Goal: Task Accomplishment & Management: Manage account settings

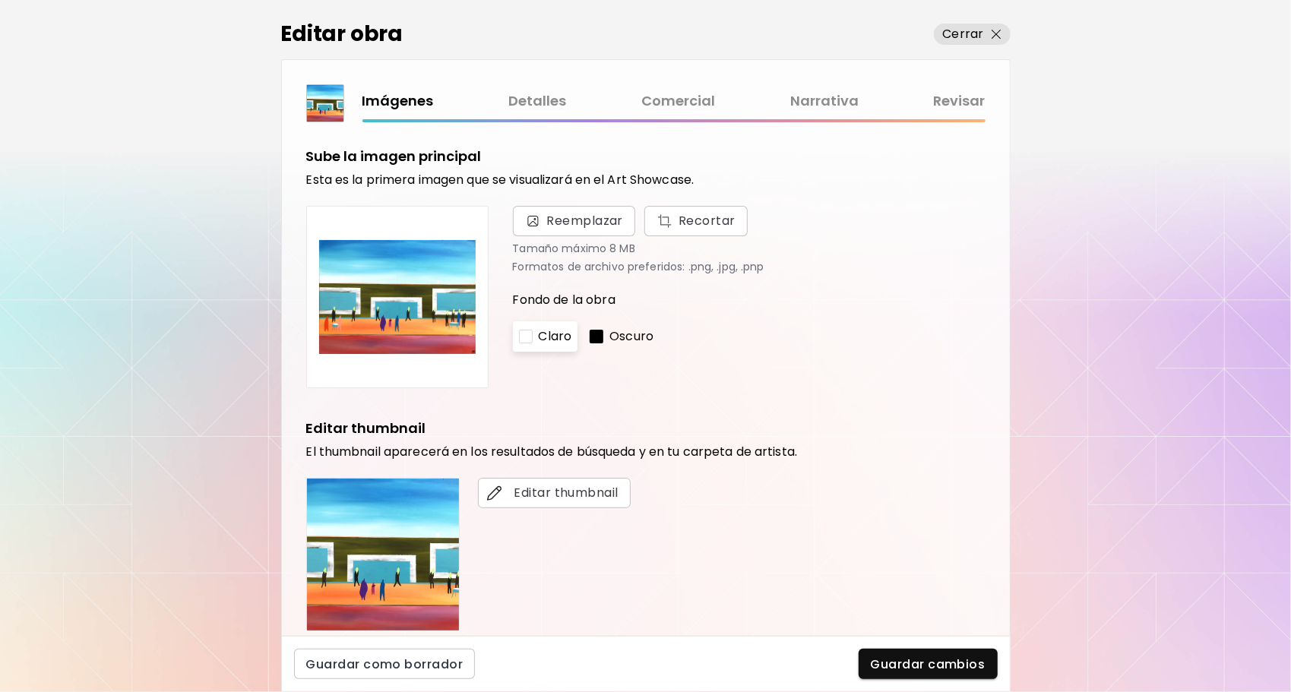
click at [681, 109] on link "Comercial" at bounding box center [678, 101] width 74 height 22
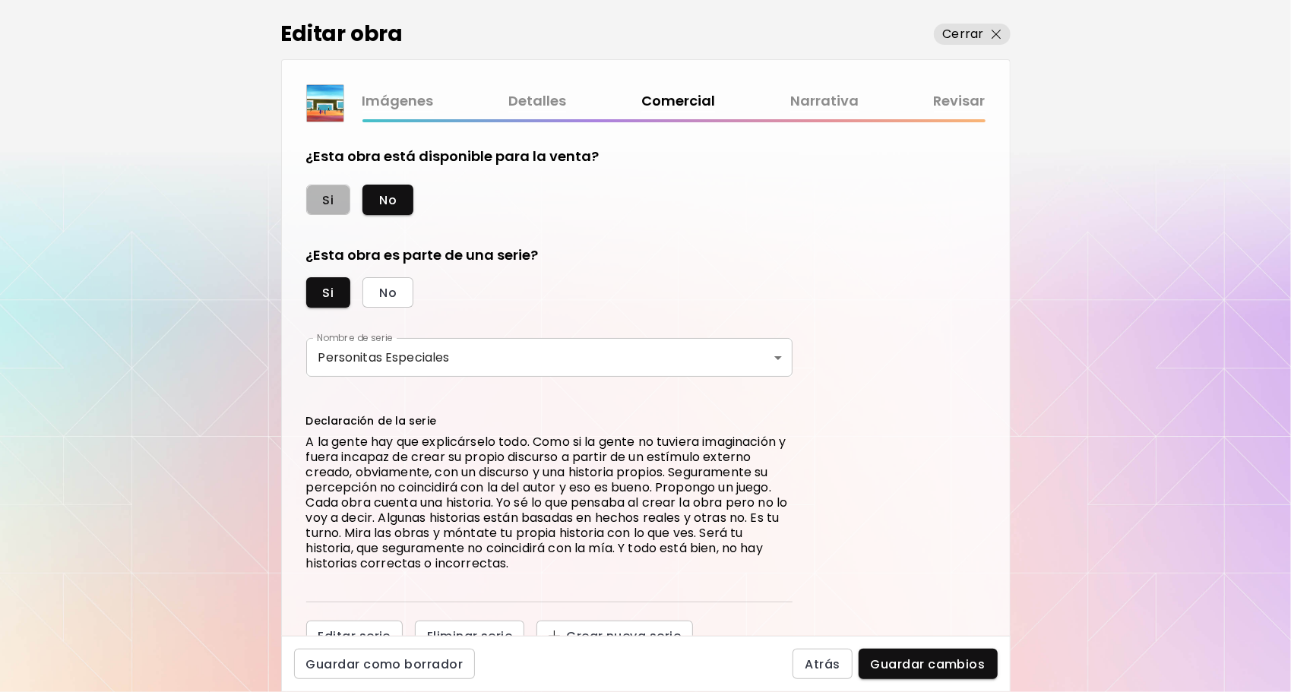
click at [323, 202] on span "Si" at bounding box center [328, 200] width 11 height 16
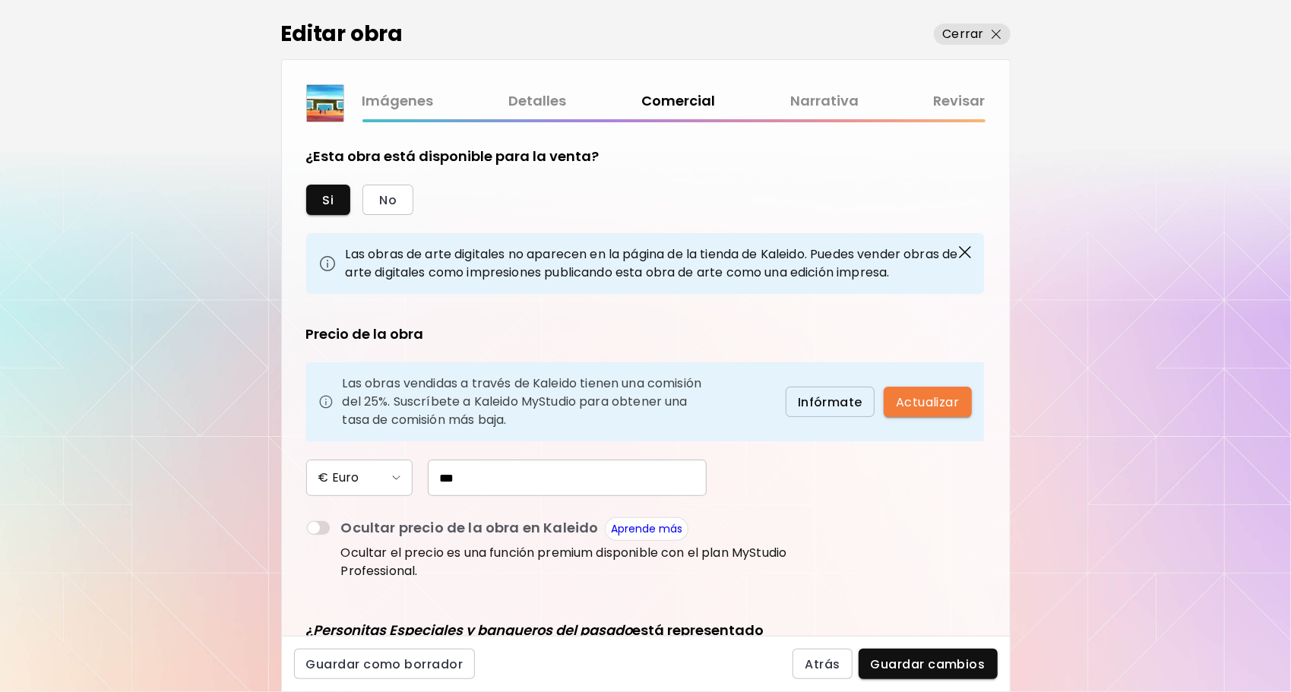
drag, startPoint x: 497, startPoint y: 483, endPoint x: 397, endPoint y: 482, distance: 99.5
click at [397, 482] on div "€ Euro ***" at bounding box center [549, 478] width 486 height 36
type input "*"
click at [391, 198] on span "No" at bounding box center [387, 200] width 17 height 16
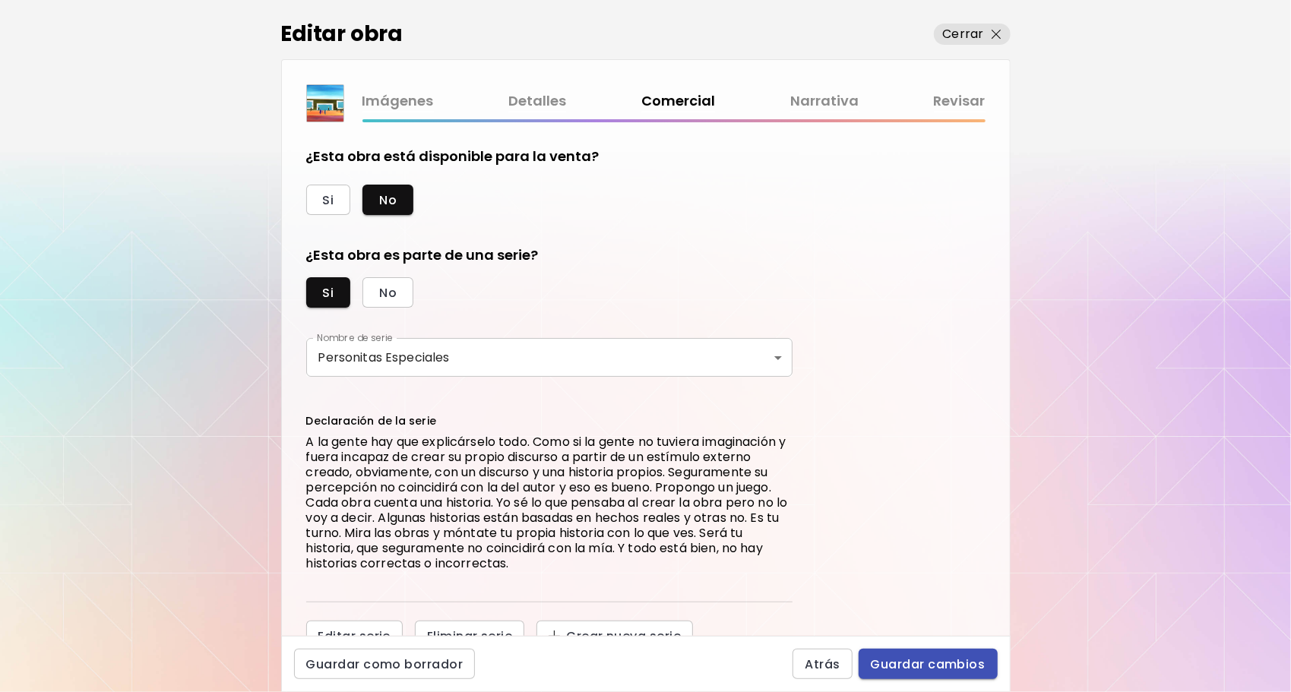
click at [895, 662] on span "Guardar cambios" at bounding box center [928, 664] width 115 height 16
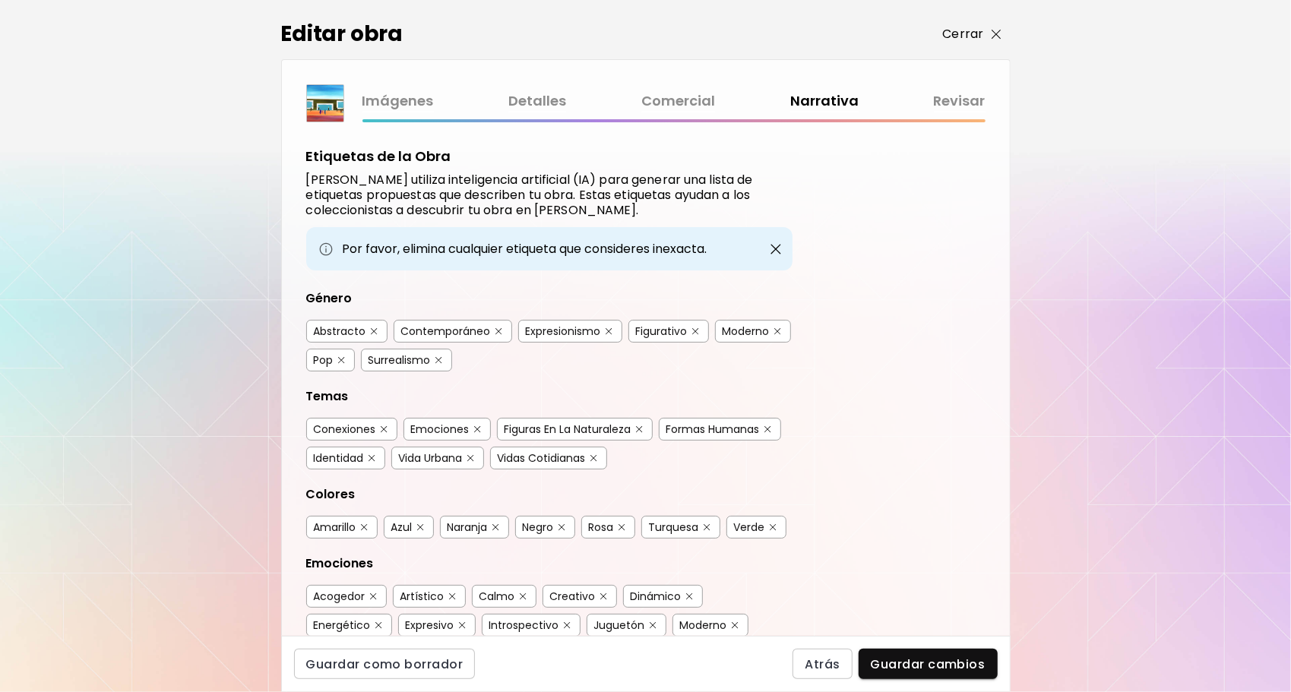
click at [960, 40] on p "Cerrar" at bounding box center [963, 34] width 41 height 18
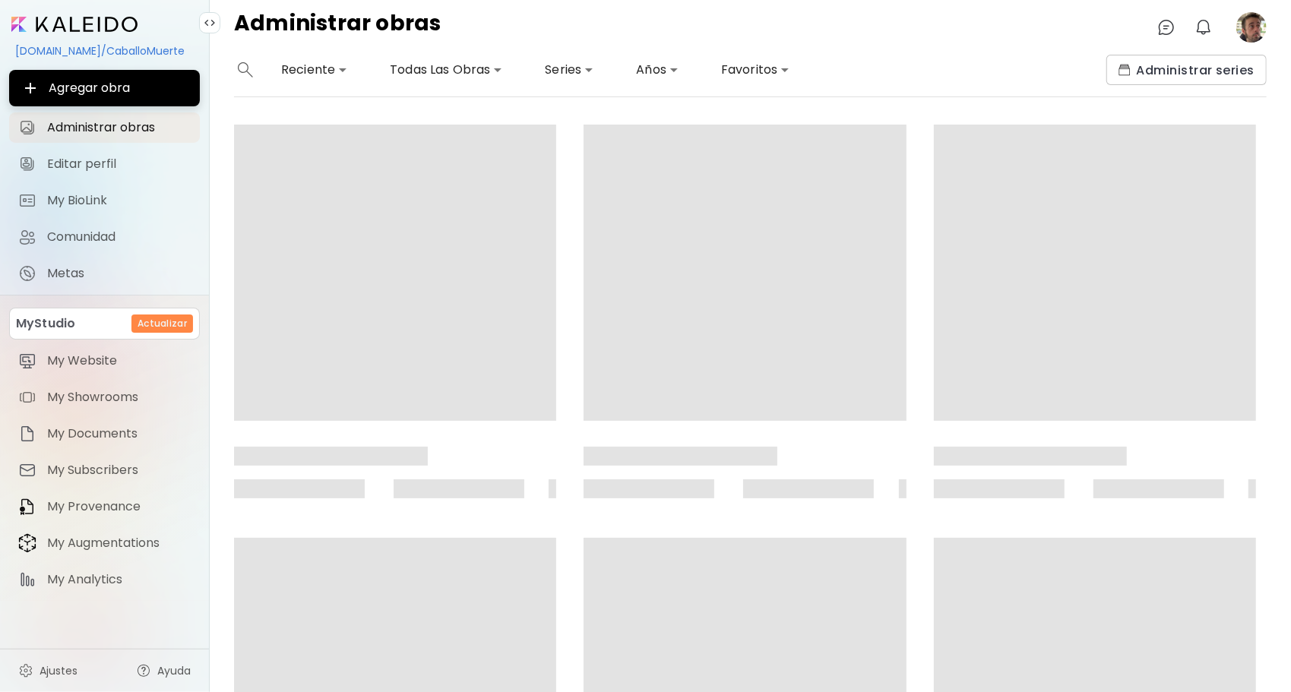
click at [1256, 28] on image at bounding box center [1251, 27] width 30 height 30
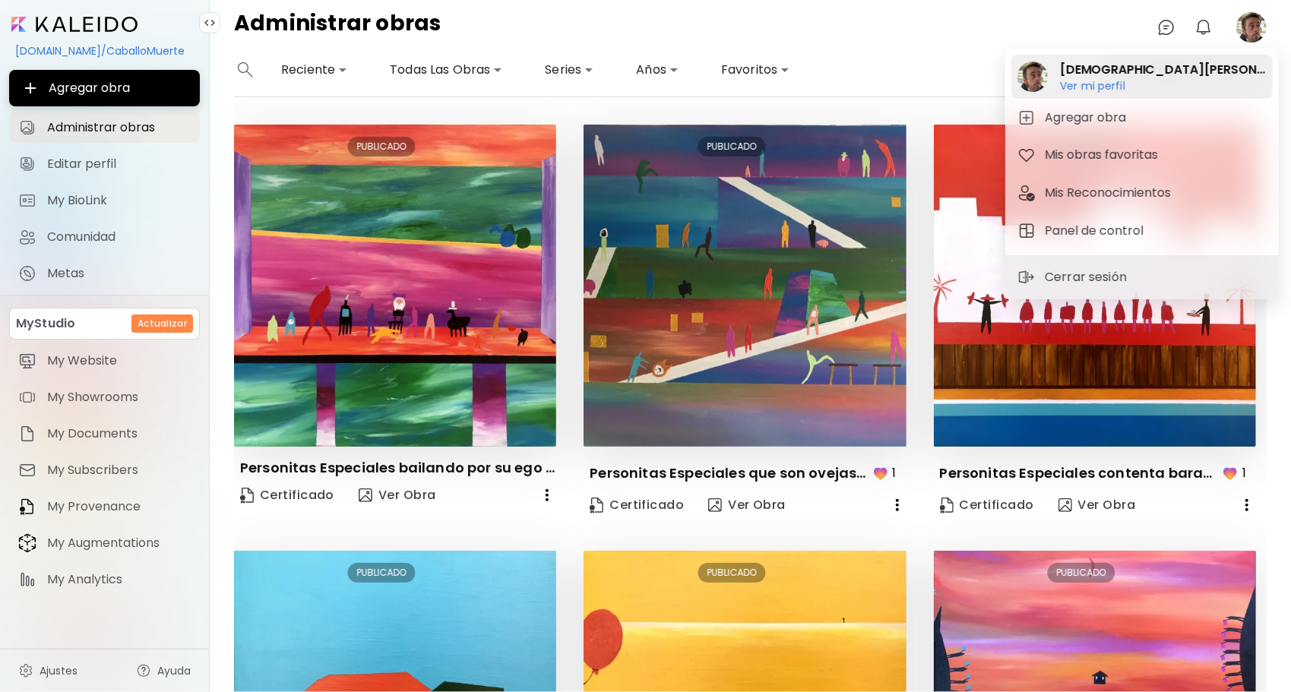
click at [1112, 77] on h2 "Jesús GR" at bounding box center [1163, 70] width 207 height 18
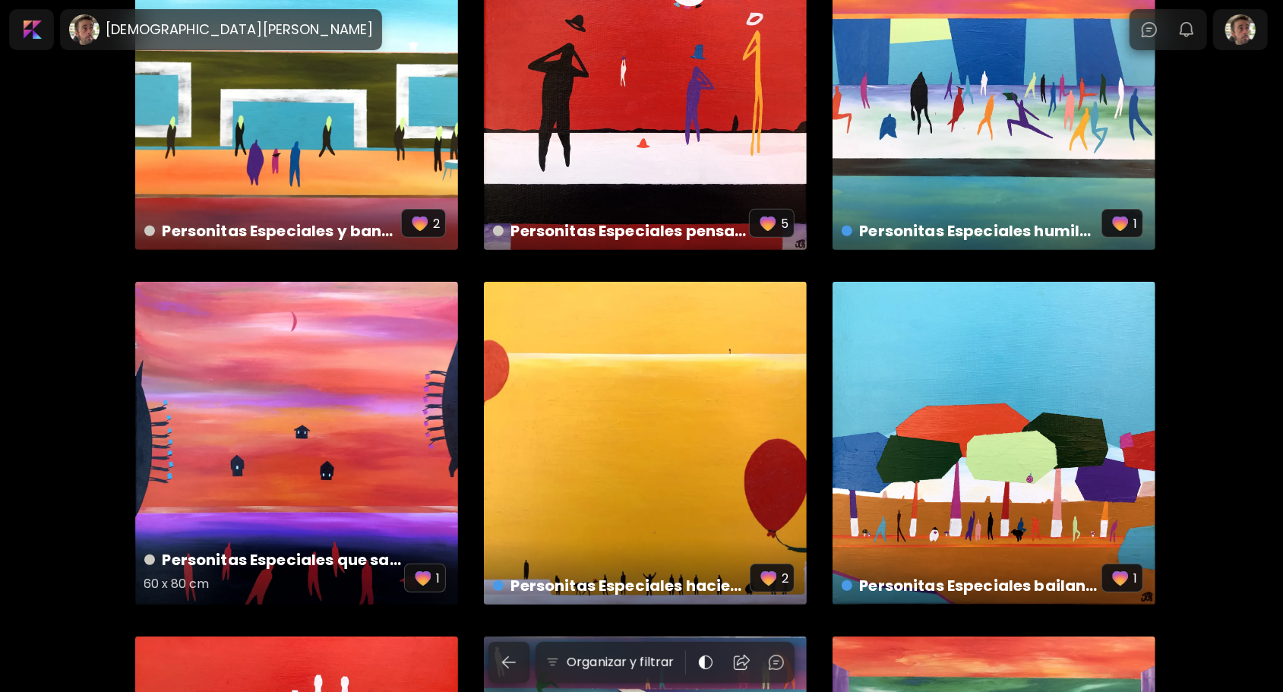
scroll to position [760, 0]
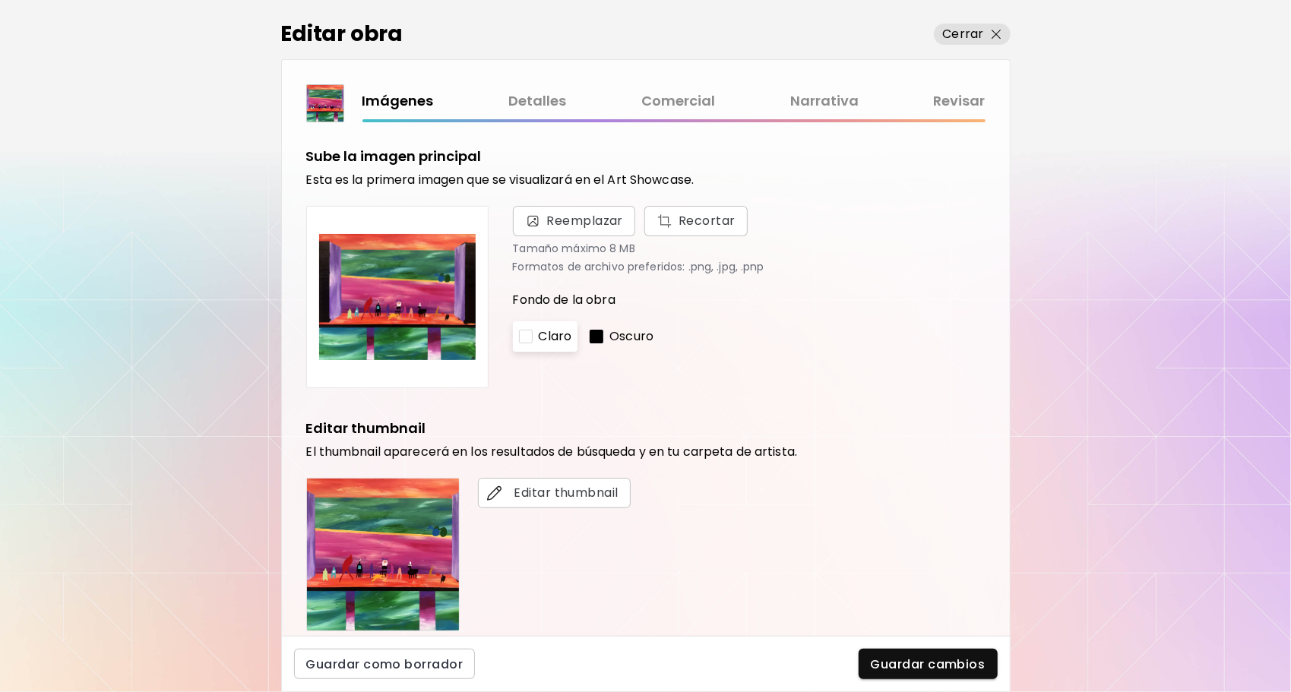
click at [684, 99] on link "Comercial" at bounding box center [678, 101] width 74 height 22
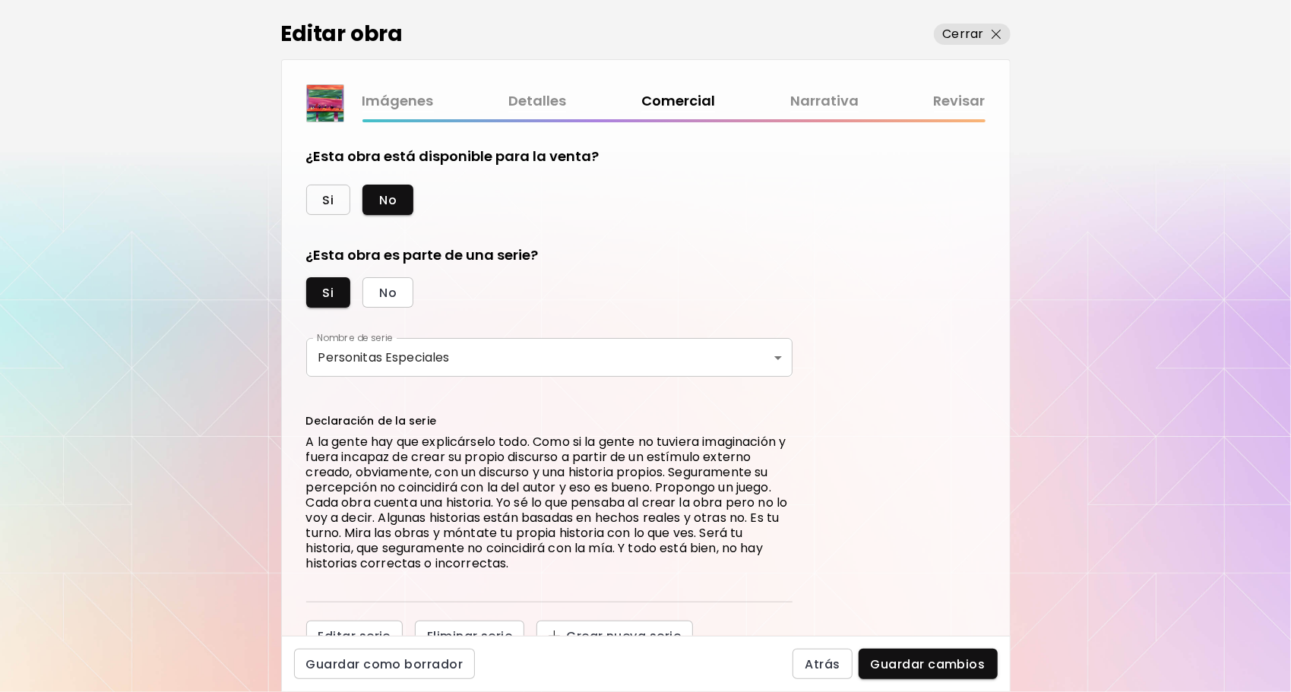
click at [323, 203] on span "Si" at bounding box center [328, 200] width 11 height 16
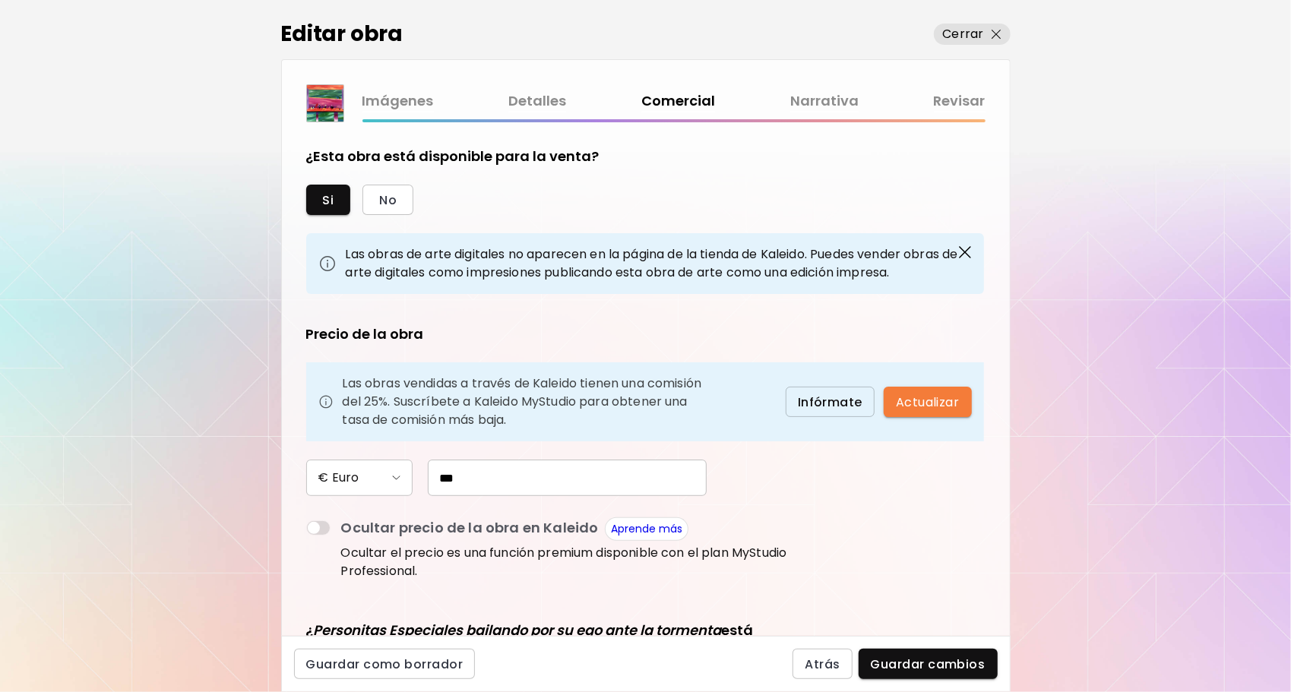
drag, startPoint x: 523, startPoint y: 483, endPoint x: 363, endPoint y: 474, distance: 159.8
click at [363, 474] on div "€ Euro ***" at bounding box center [549, 478] width 486 height 36
type input "*"
click at [390, 196] on span "No" at bounding box center [387, 200] width 17 height 16
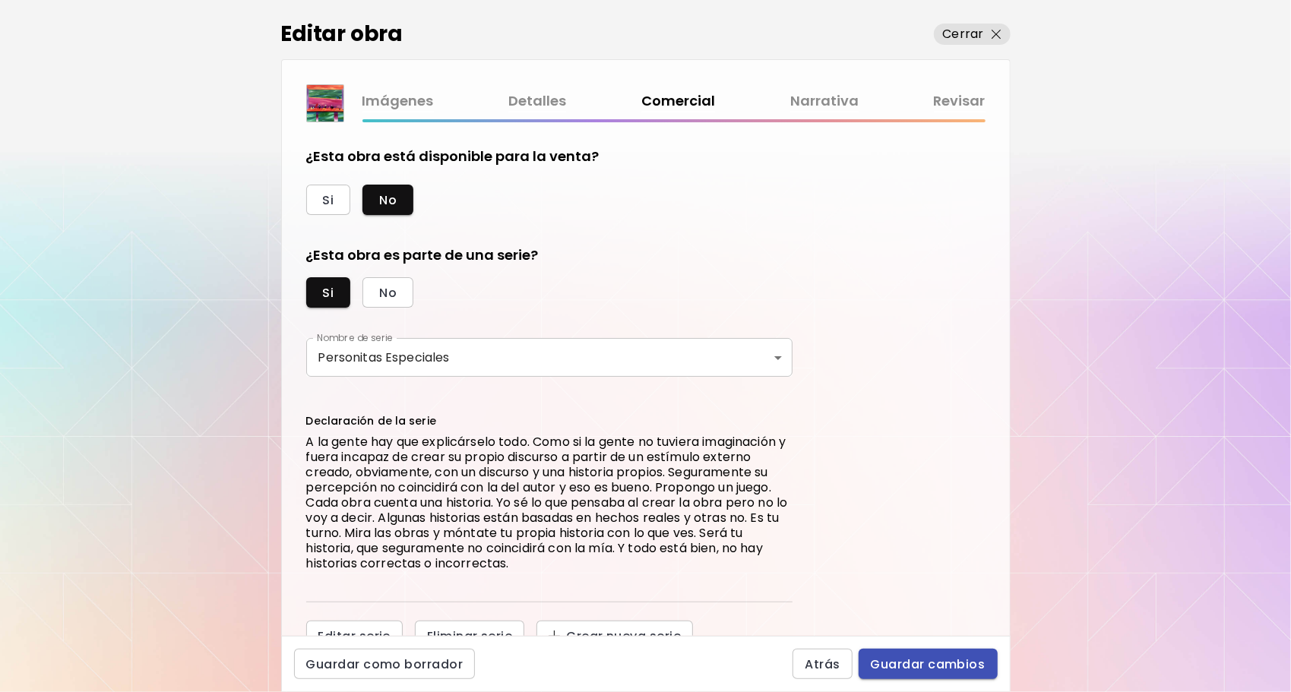
click at [913, 662] on span "Guardar cambios" at bounding box center [928, 664] width 115 height 16
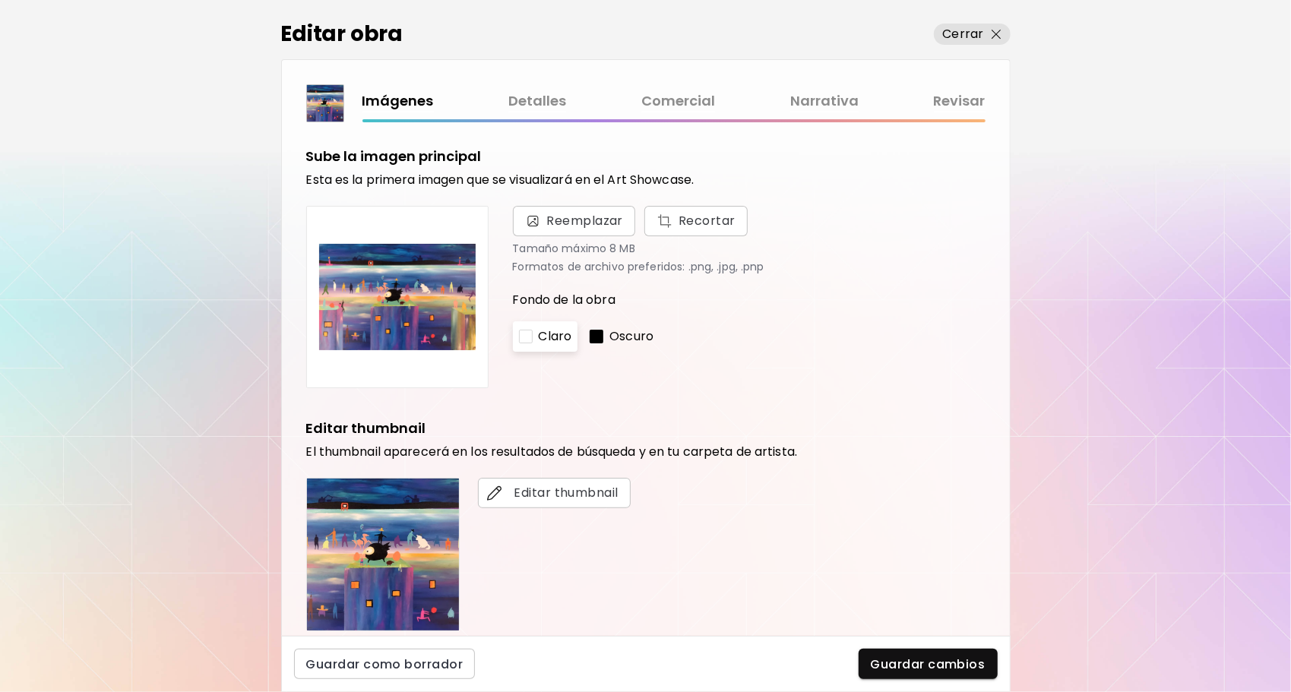
click at [676, 94] on link "Comercial" at bounding box center [678, 101] width 74 height 22
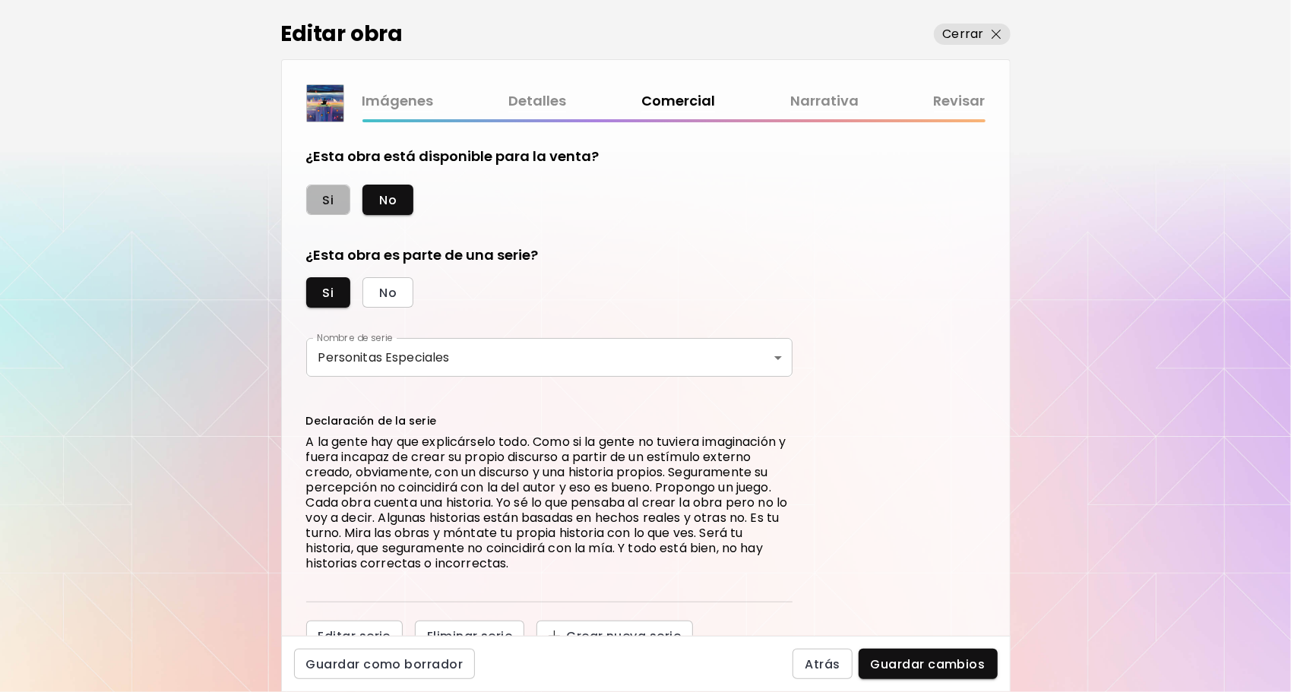
click at [328, 195] on span "Si" at bounding box center [328, 200] width 11 height 16
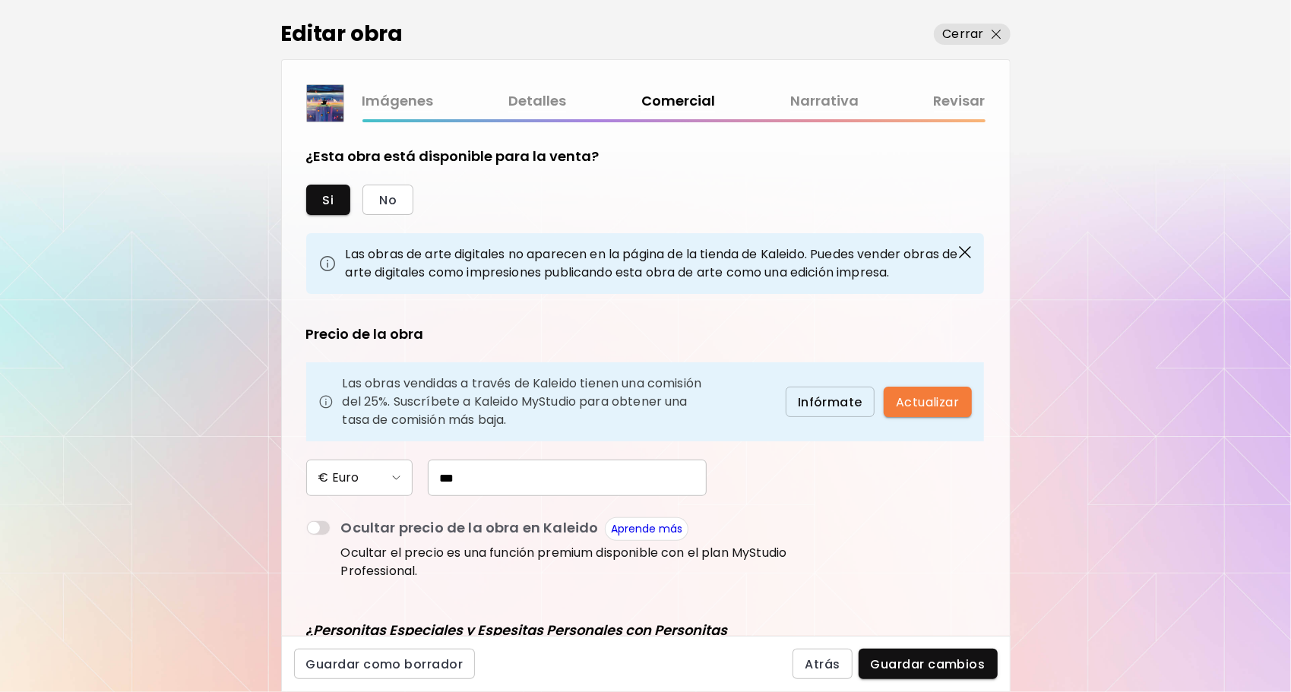
drag, startPoint x: 565, startPoint y: 472, endPoint x: 398, endPoint y: 450, distance: 168.6
click at [325, 471] on div "€ Euro ***" at bounding box center [549, 478] width 486 height 36
type input "*"
click at [392, 194] on span "No" at bounding box center [387, 200] width 17 height 16
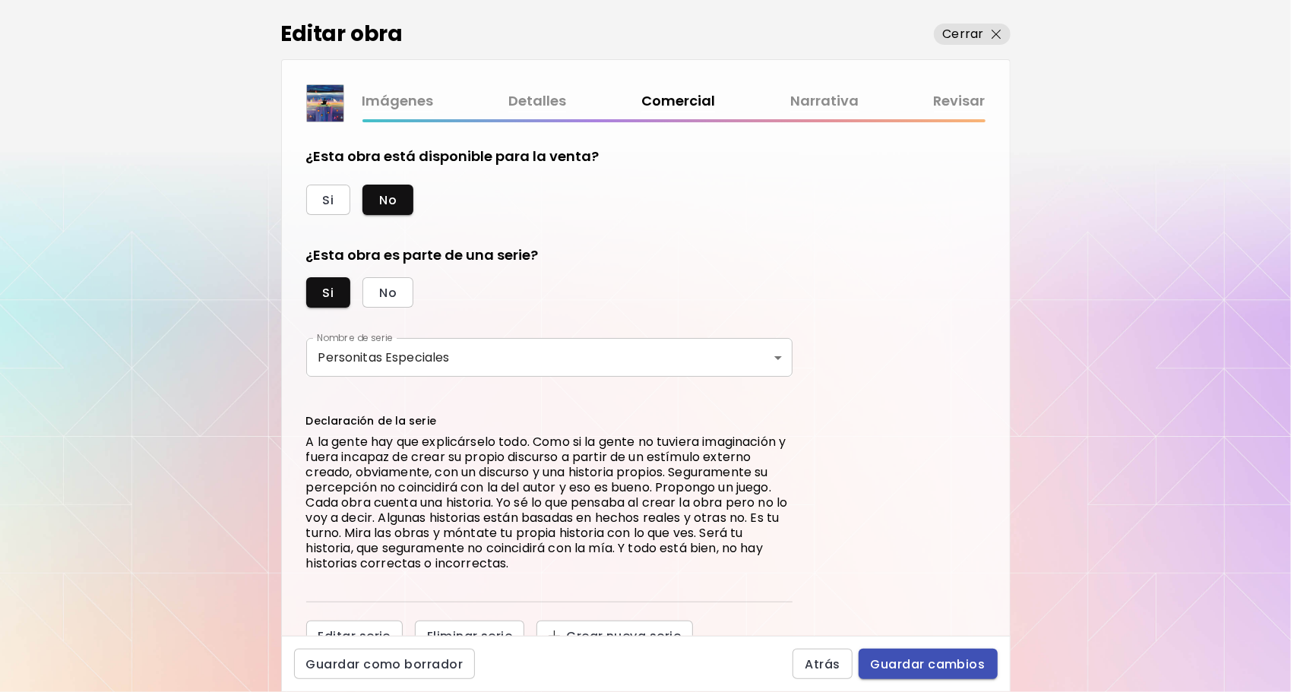
click at [925, 663] on span "Guardar cambios" at bounding box center [928, 664] width 115 height 16
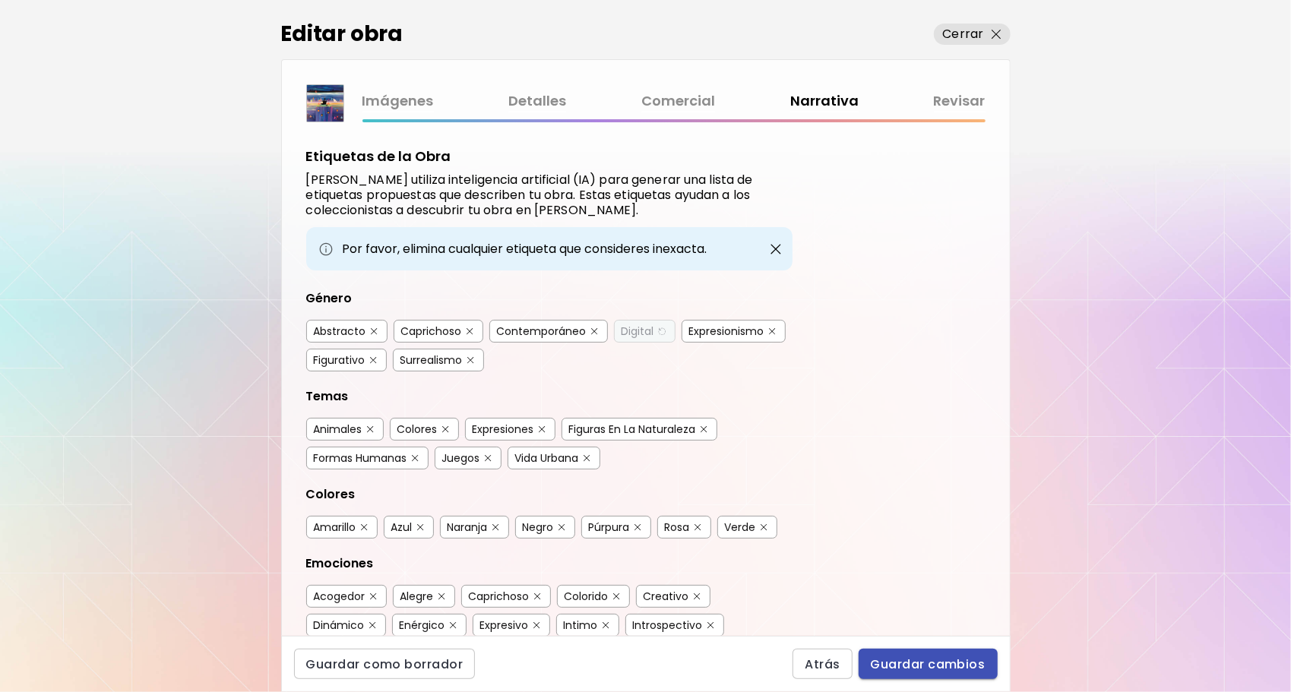
click at [913, 666] on span "Guardar cambios" at bounding box center [928, 664] width 115 height 16
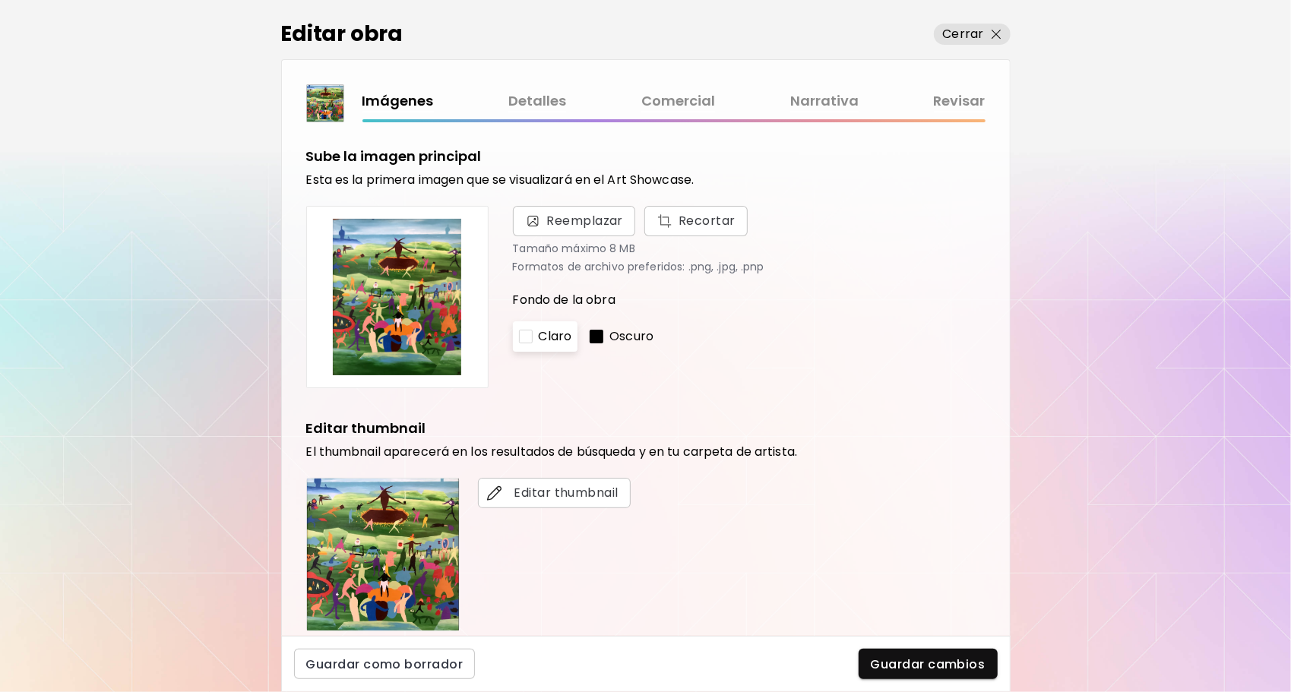
click at [673, 92] on link "Comercial" at bounding box center [678, 101] width 74 height 22
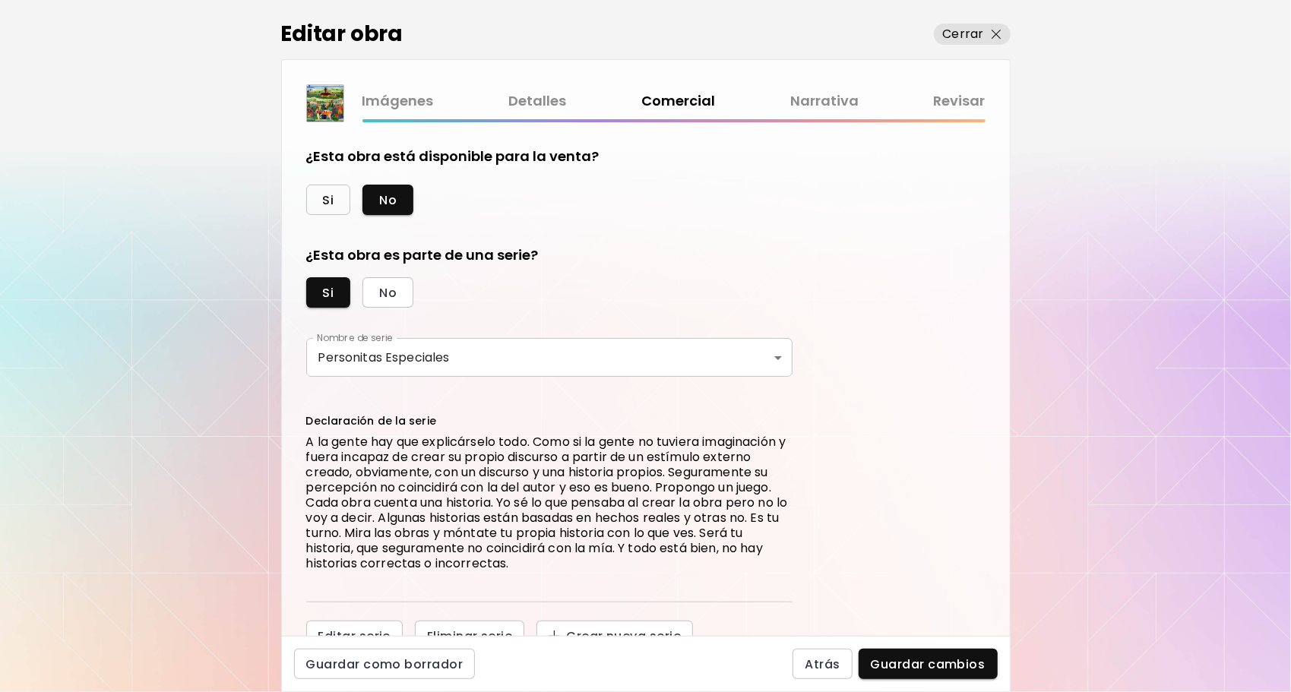
click at [327, 199] on span "Si" at bounding box center [328, 200] width 11 height 16
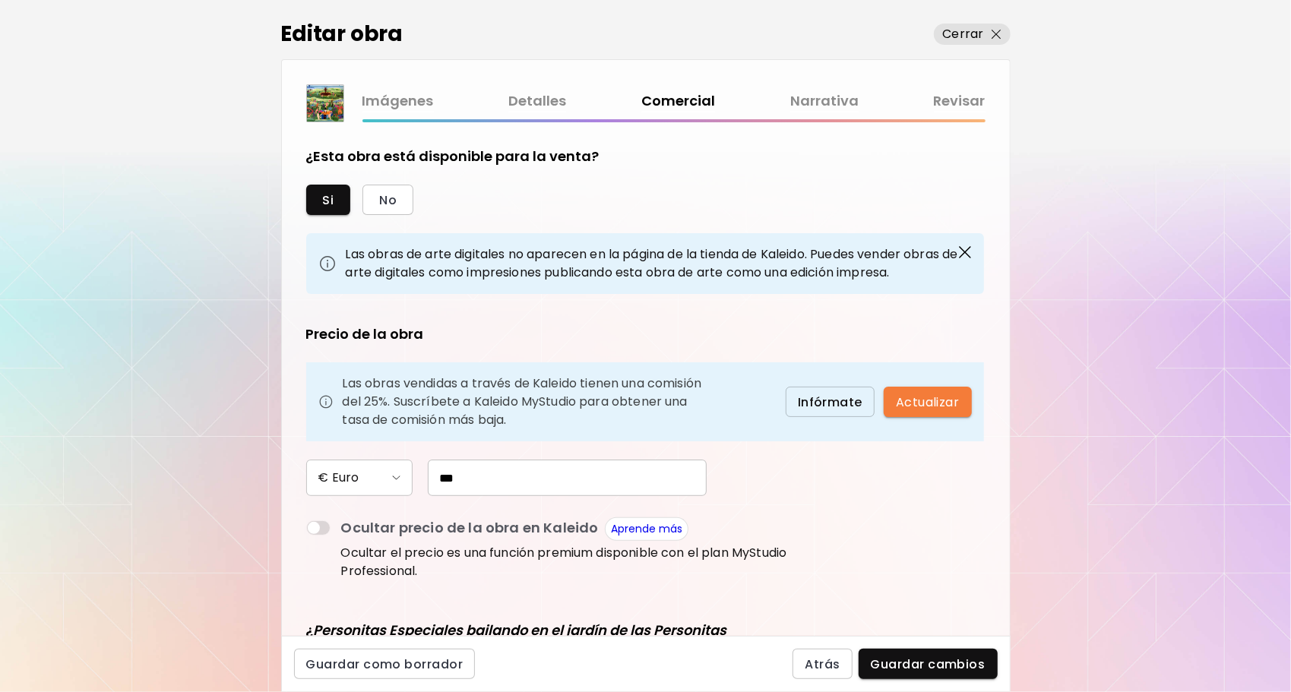
drag, startPoint x: 547, startPoint y: 480, endPoint x: 368, endPoint y: 478, distance: 179.3
click at [368, 478] on div "€ Euro ***" at bounding box center [549, 478] width 486 height 36
type input "*"
click at [385, 199] on span "No" at bounding box center [387, 200] width 17 height 16
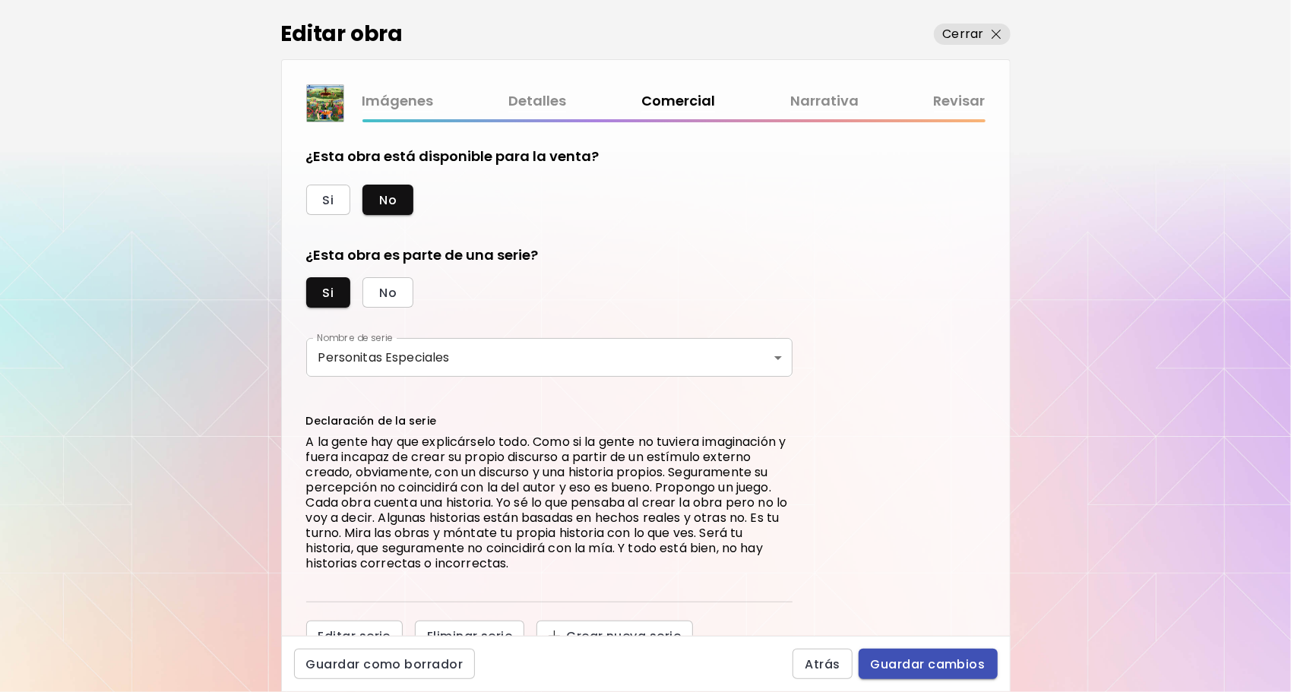
click at [938, 666] on span "Guardar cambios" at bounding box center [928, 664] width 115 height 16
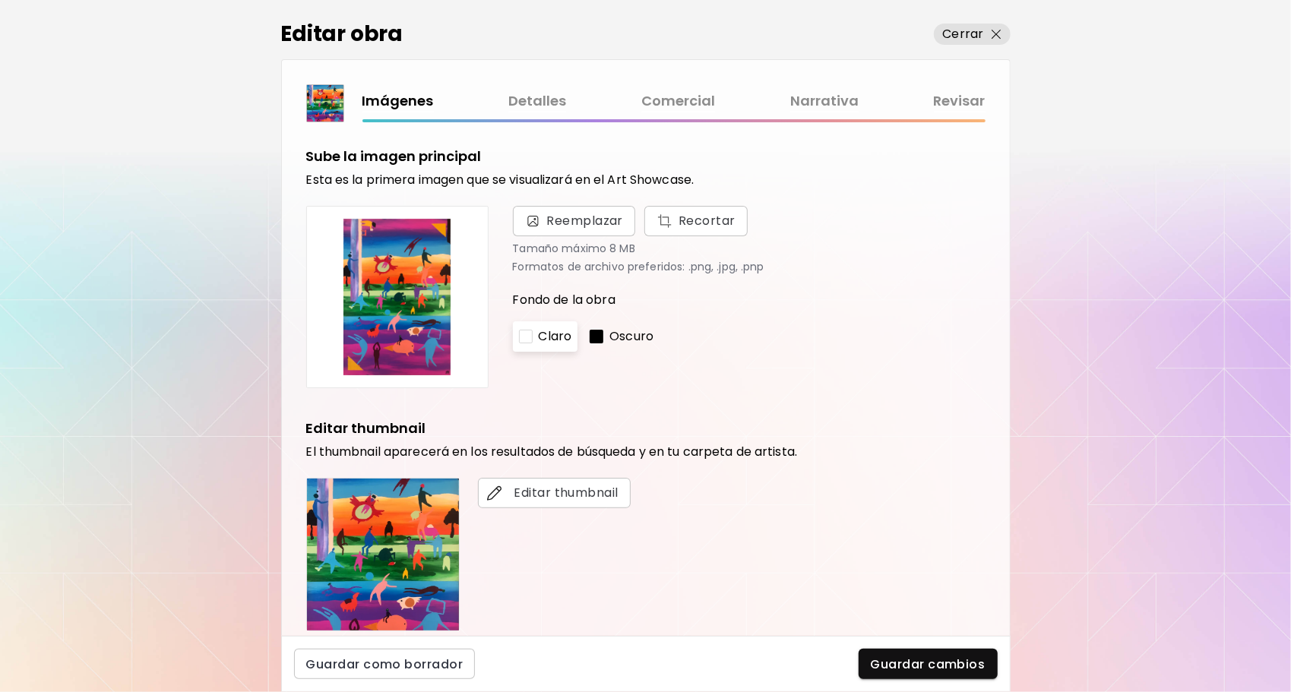
click at [679, 106] on link "Comercial" at bounding box center [678, 101] width 74 height 22
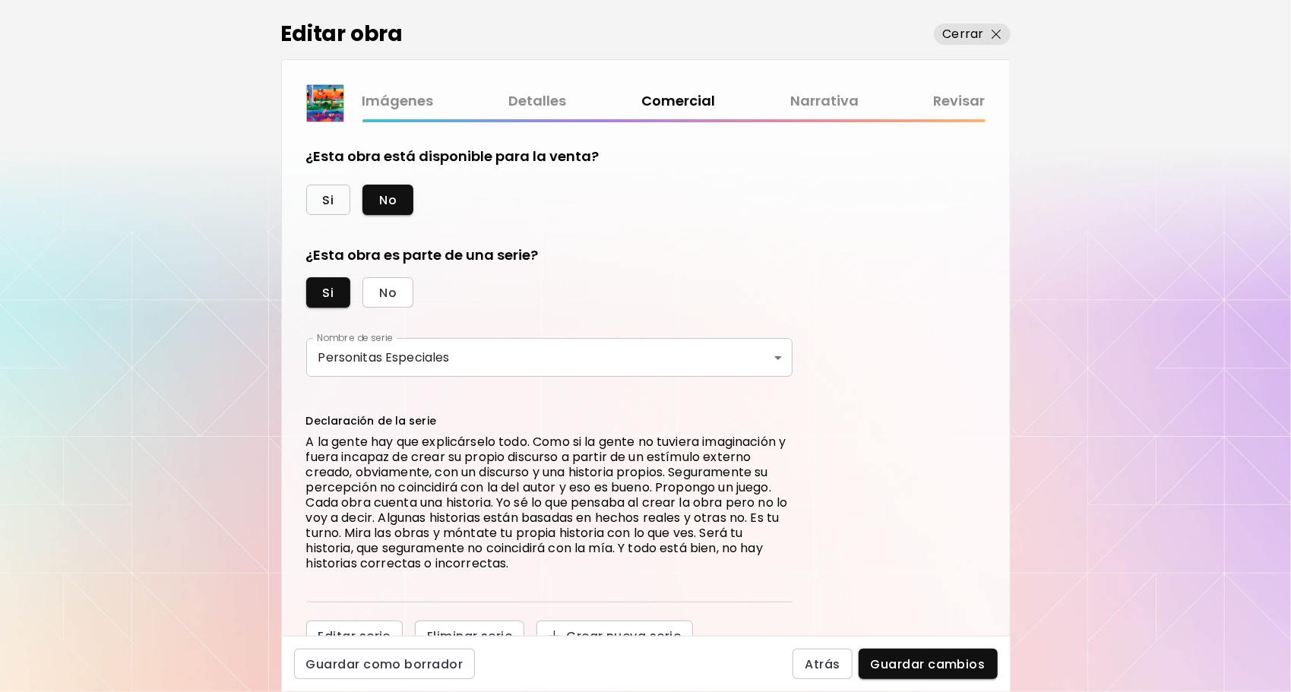
click at [334, 190] on button "Si" at bounding box center [328, 200] width 45 height 30
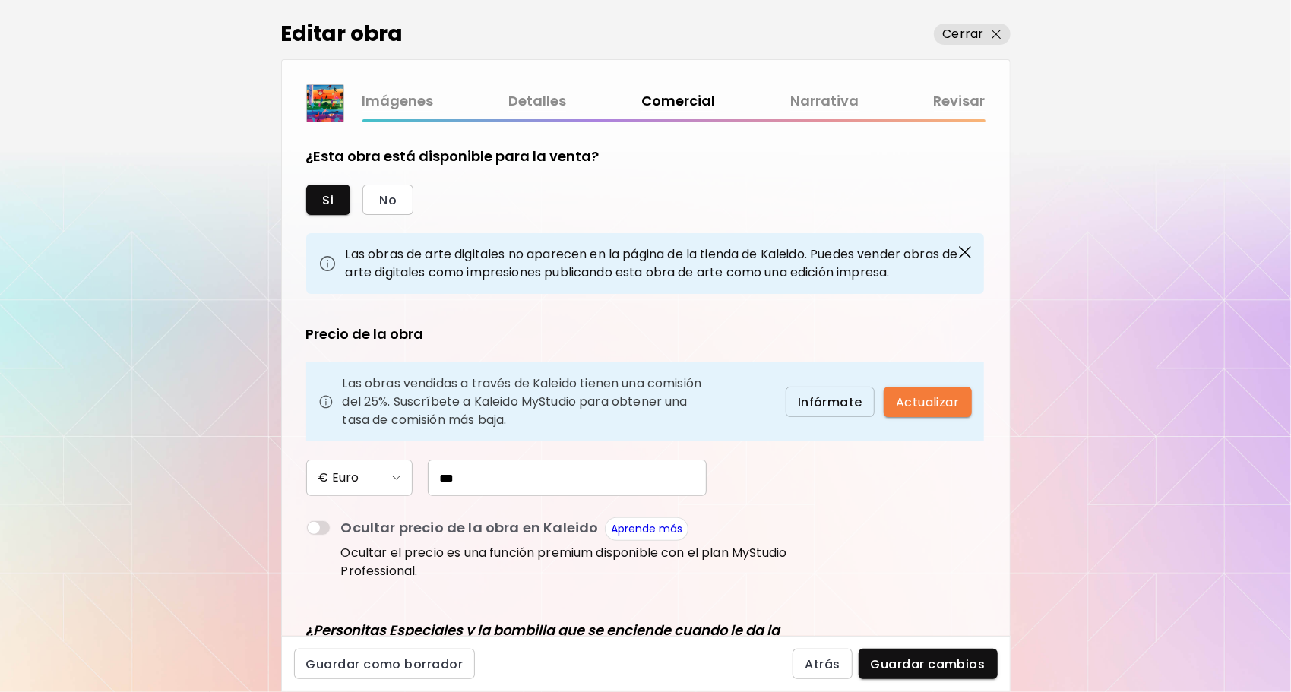
drag, startPoint x: 501, startPoint y: 476, endPoint x: 375, endPoint y: 475, distance: 126.1
click at [375, 474] on div "€ Euro ***" at bounding box center [549, 478] width 486 height 36
type input "*"
click at [389, 188] on button "No" at bounding box center [387, 200] width 51 height 30
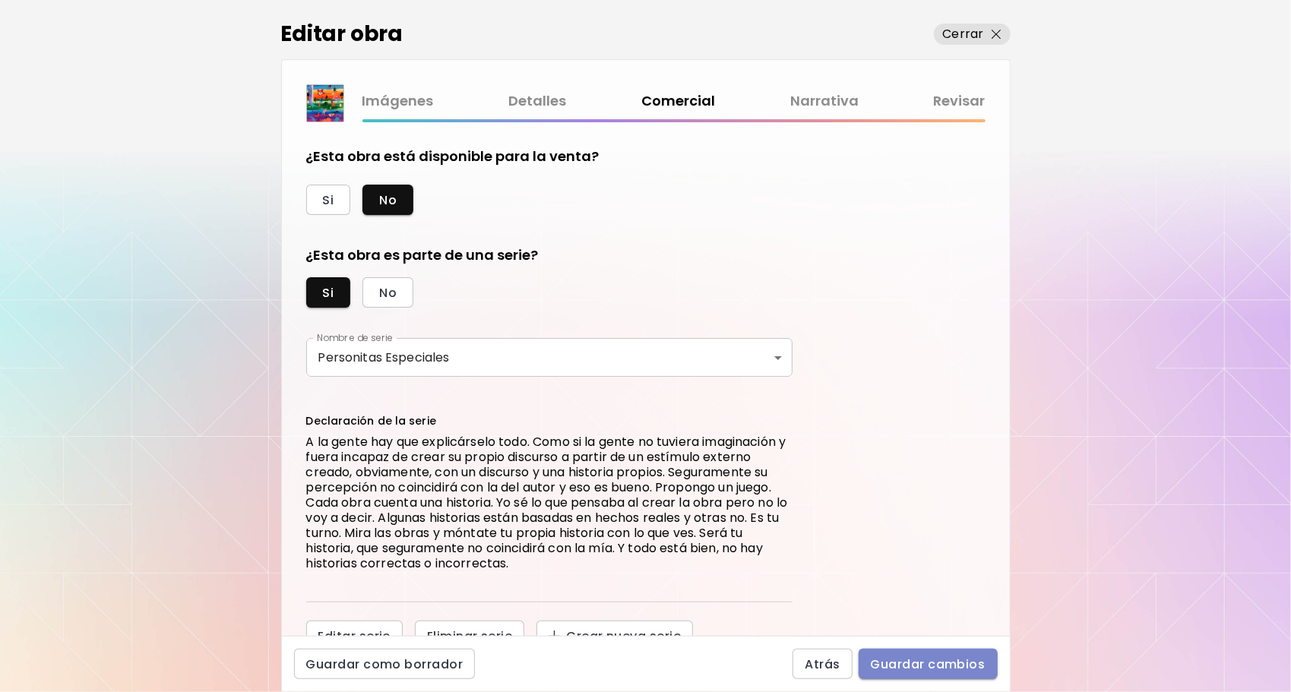
click at [908, 669] on span "Guardar cambios" at bounding box center [928, 664] width 115 height 16
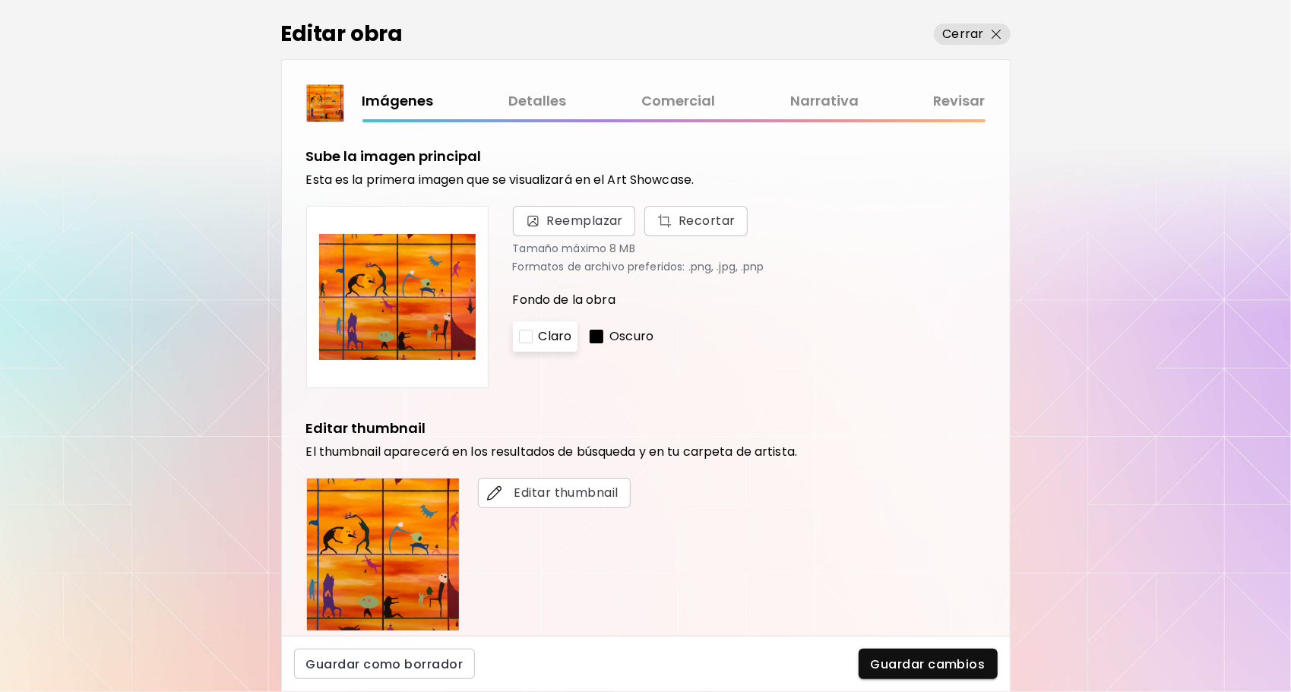
click at [656, 101] on link "Comercial" at bounding box center [678, 101] width 74 height 22
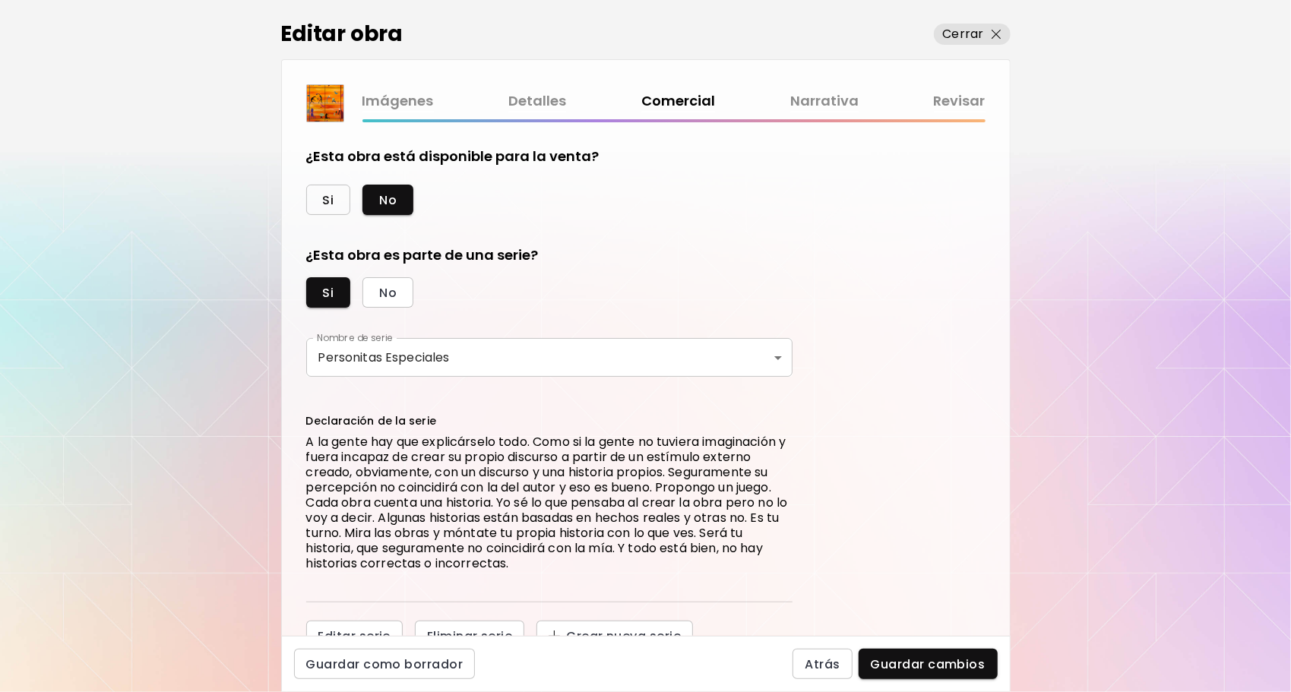
click at [337, 198] on button "Si" at bounding box center [328, 200] width 45 height 30
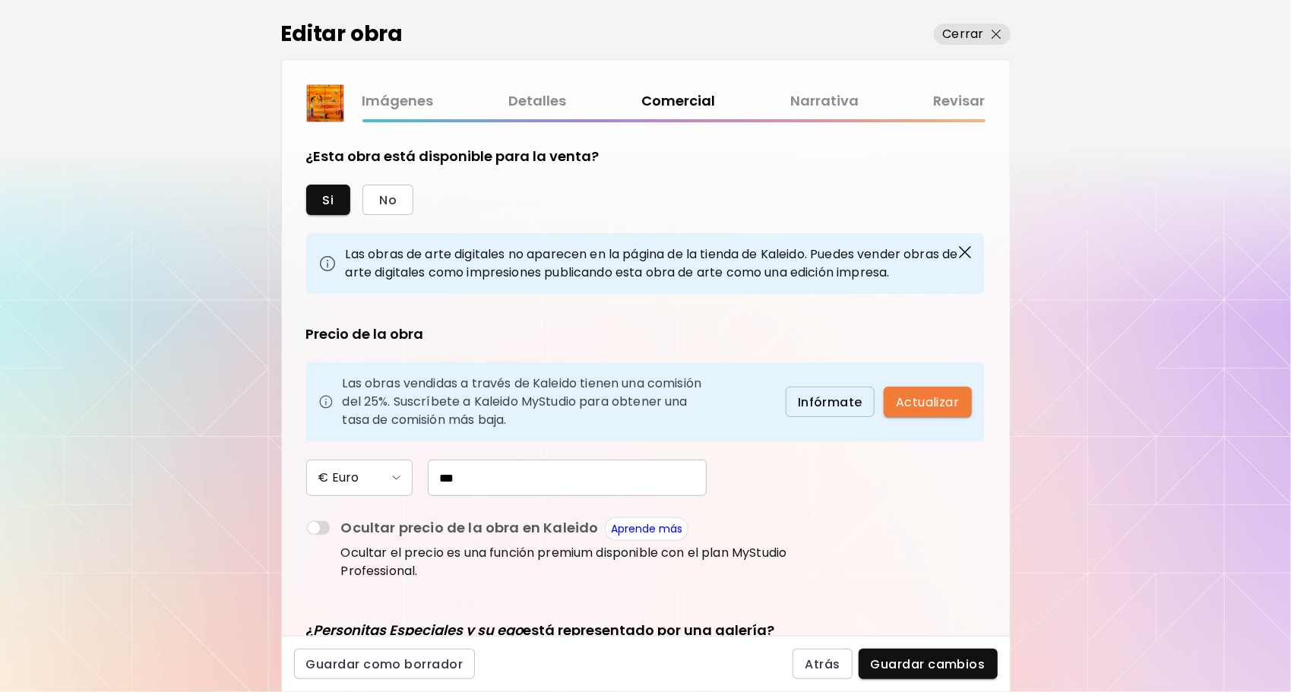
drag, startPoint x: 517, startPoint y: 486, endPoint x: 362, endPoint y: 467, distance: 155.5
click at [362, 467] on div "€ Euro ***" at bounding box center [549, 478] width 486 height 36
type input "*"
click at [395, 198] on button "No" at bounding box center [387, 200] width 51 height 30
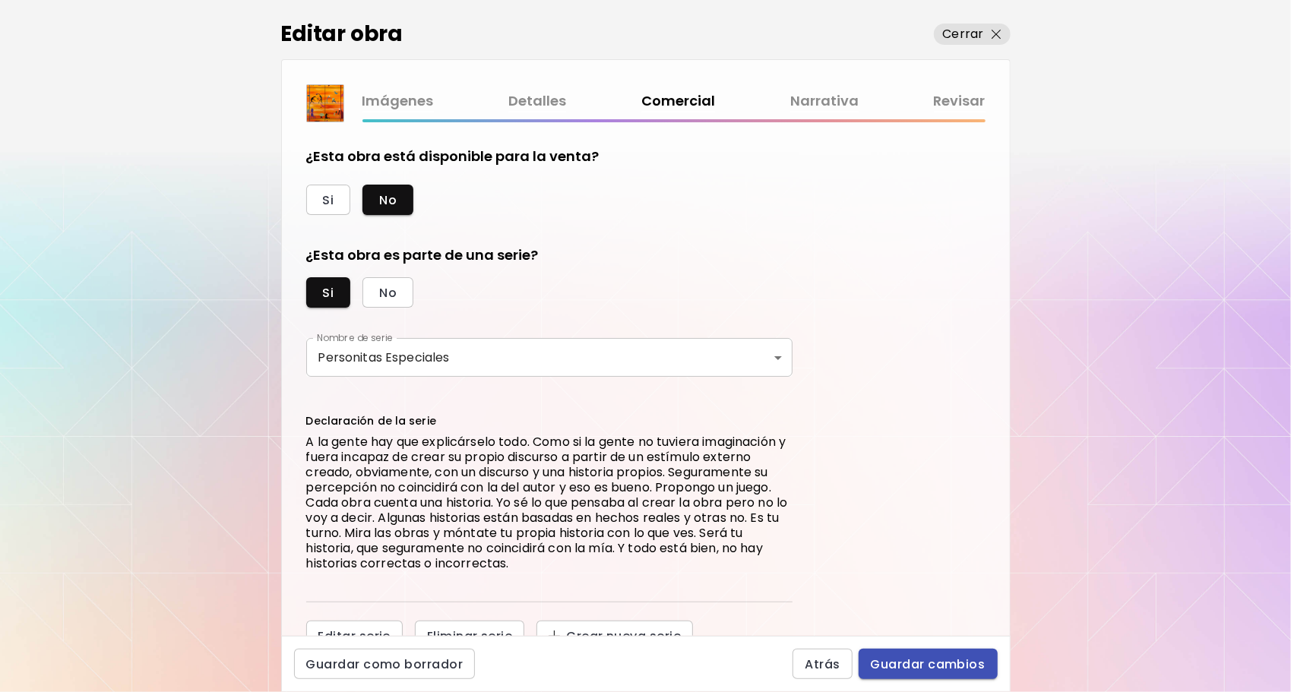
click at [931, 662] on span "Guardar cambios" at bounding box center [928, 664] width 115 height 16
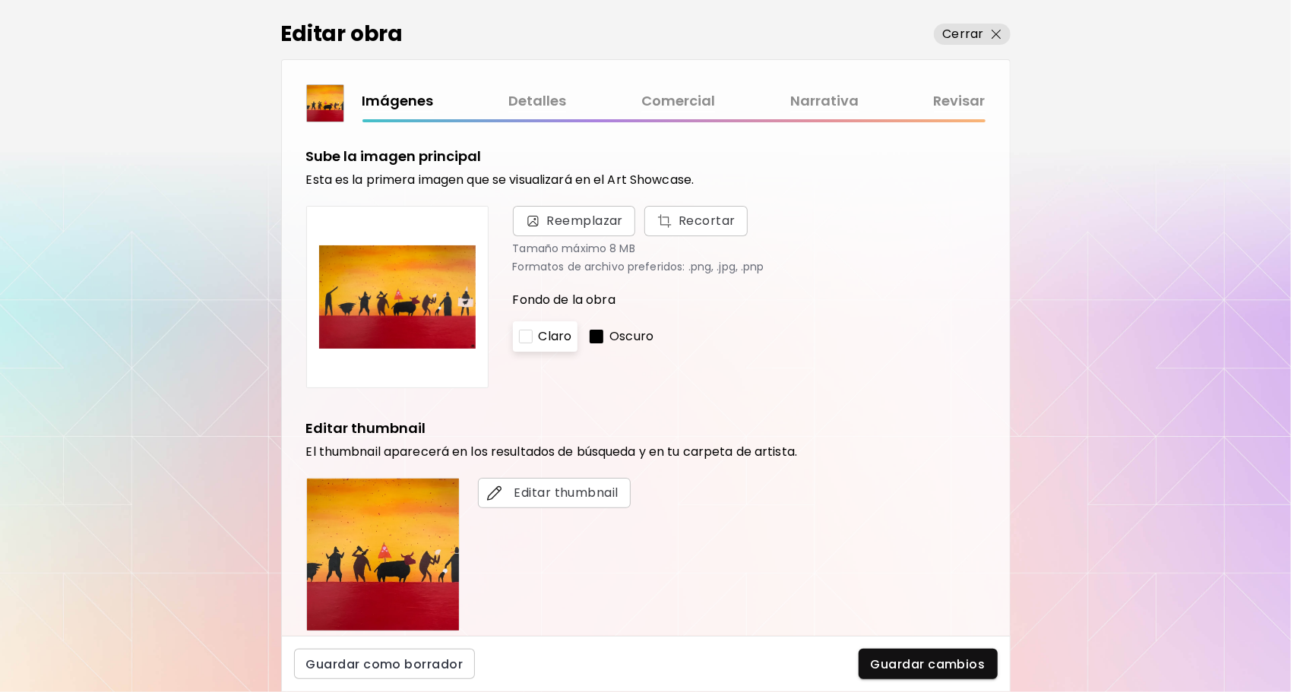
click at [658, 109] on link "Comercial" at bounding box center [678, 101] width 74 height 22
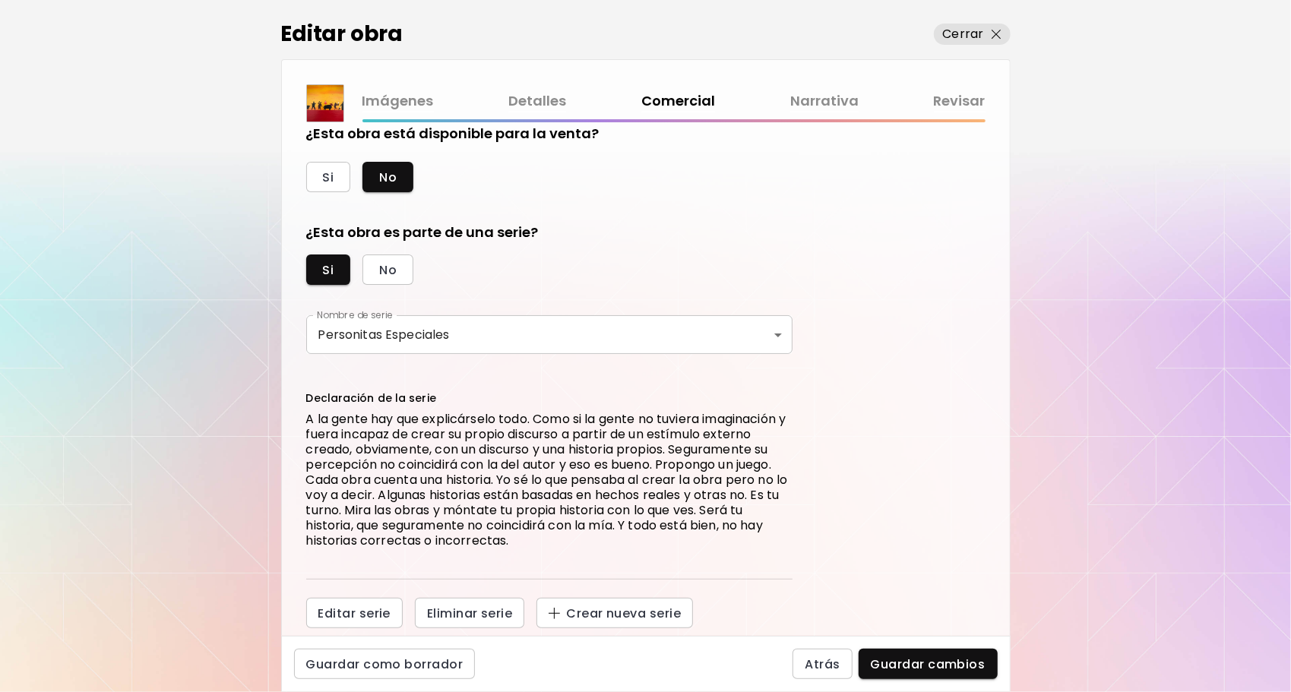
scroll to position [24, 0]
click at [334, 166] on button "Si" at bounding box center [328, 175] width 45 height 30
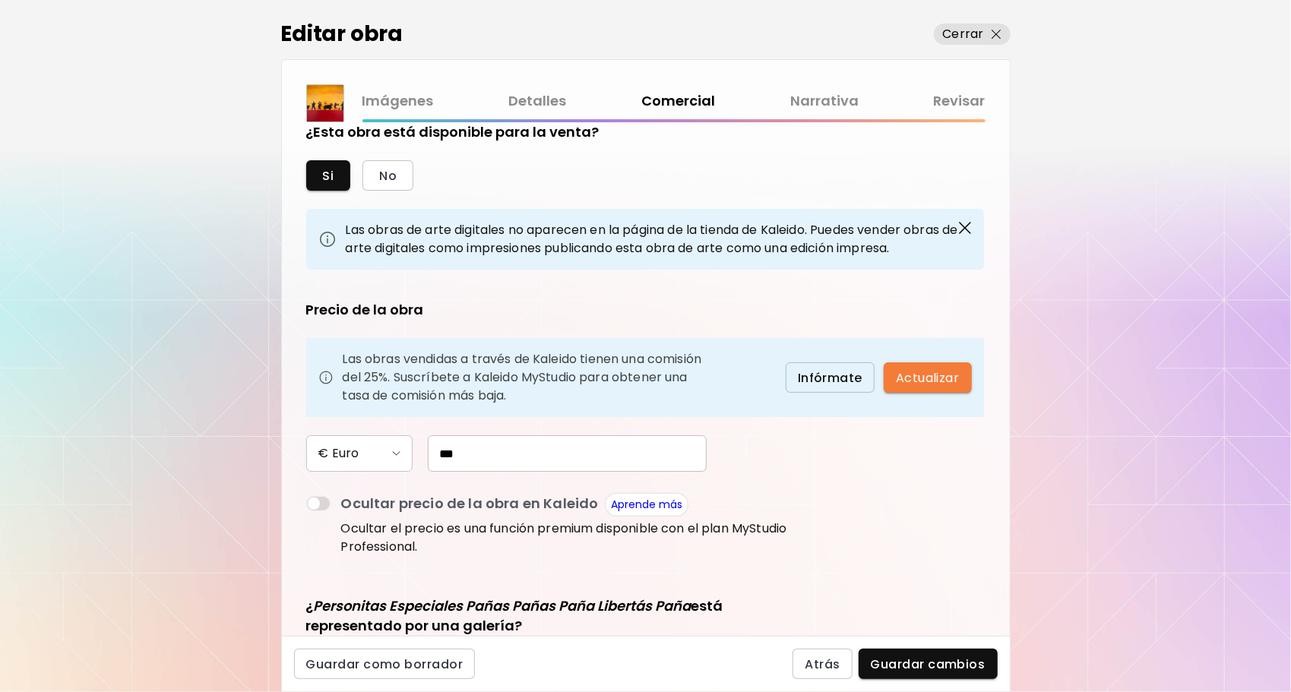
drag, startPoint x: 545, startPoint y: 453, endPoint x: 362, endPoint y: 453, distance: 182.4
click at [362, 453] on div "€ Euro ***" at bounding box center [549, 453] width 486 height 36
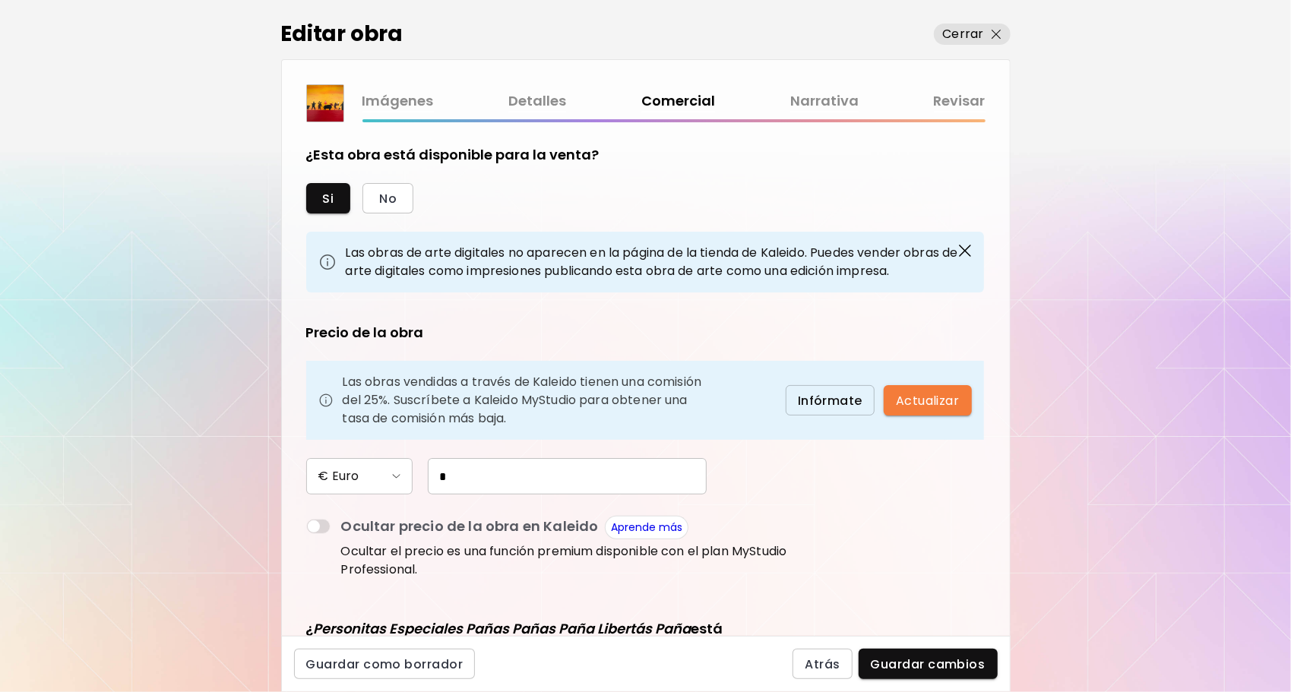
scroll to position [0, 0]
type input "*"
click at [401, 190] on button "No" at bounding box center [387, 200] width 51 height 30
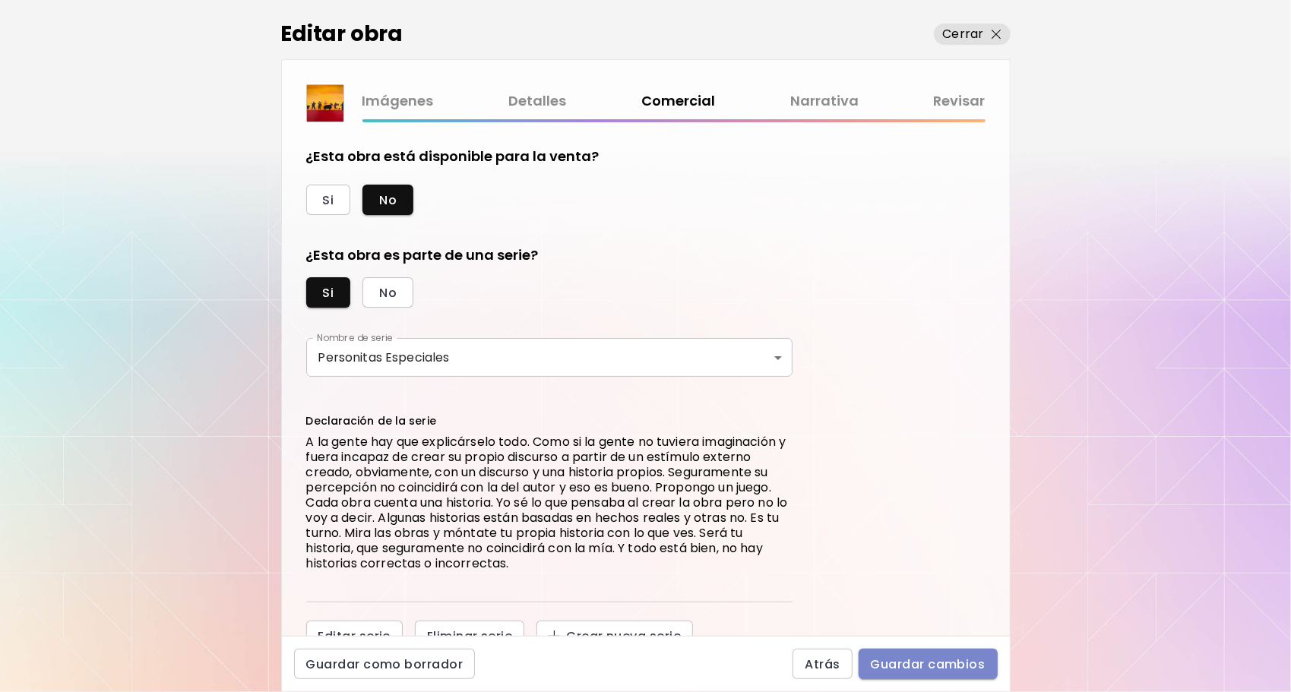
click at [925, 663] on span "Guardar cambios" at bounding box center [928, 664] width 115 height 16
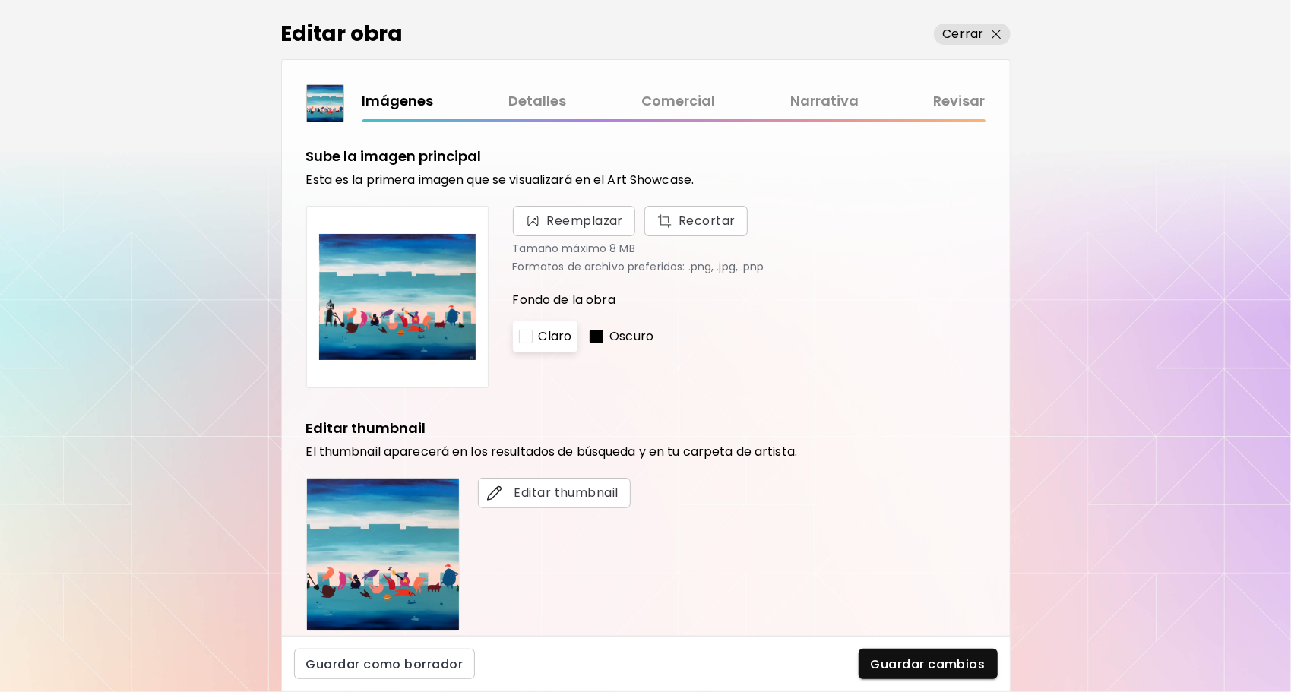
click at [660, 87] on div "Imágenes Detalles Comercial Narrativa Revisar" at bounding box center [645, 103] width 679 height 38
click at [657, 100] on link "Comercial" at bounding box center [678, 101] width 74 height 22
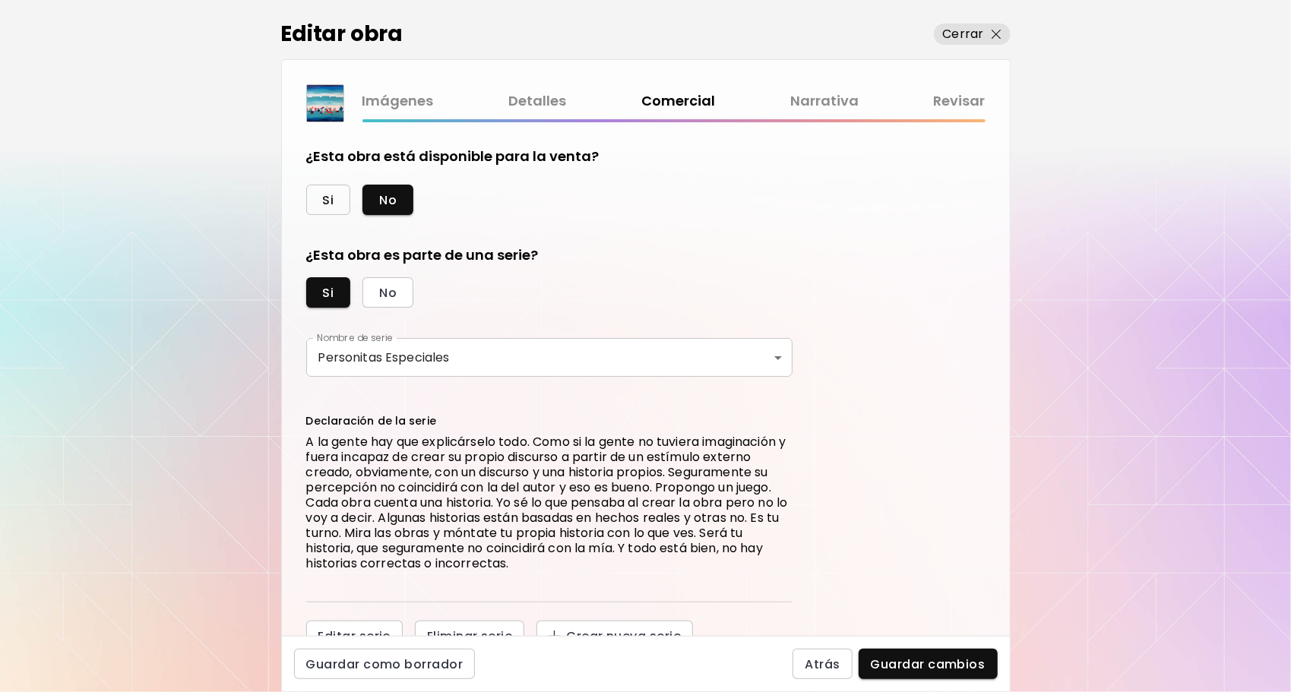
click at [326, 197] on span "Si" at bounding box center [328, 200] width 11 height 16
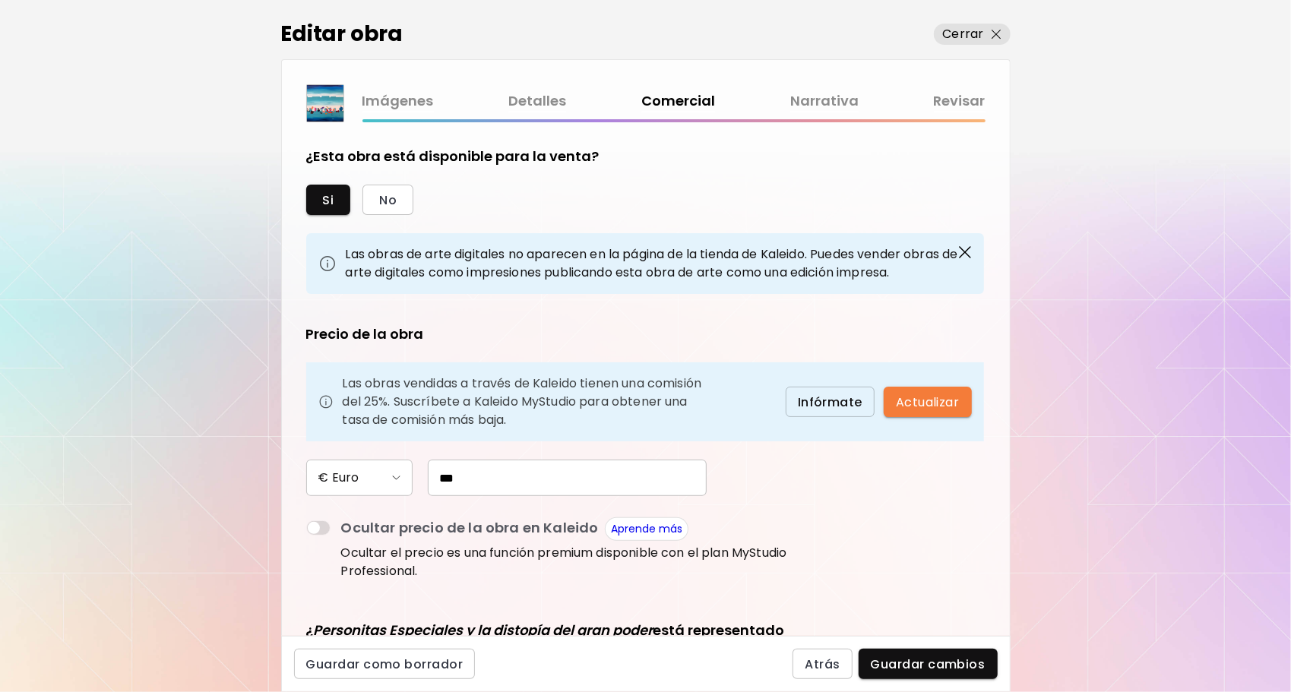
drag, startPoint x: 521, startPoint y: 476, endPoint x: 321, endPoint y: 465, distance: 200.1
click at [321, 465] on div "€ Euro ***" at bounding box center [549, 478] width 486 height 36
type input "*"
click at [391, 214] on div "Si No Las obras de arte digitales no aparecen en la página de la tienda de Kale…" at bounding box center [549, 388] width 486 height 406
click at [391, 202] on span "No" at bounding box center [387, 200] width 17 height 16
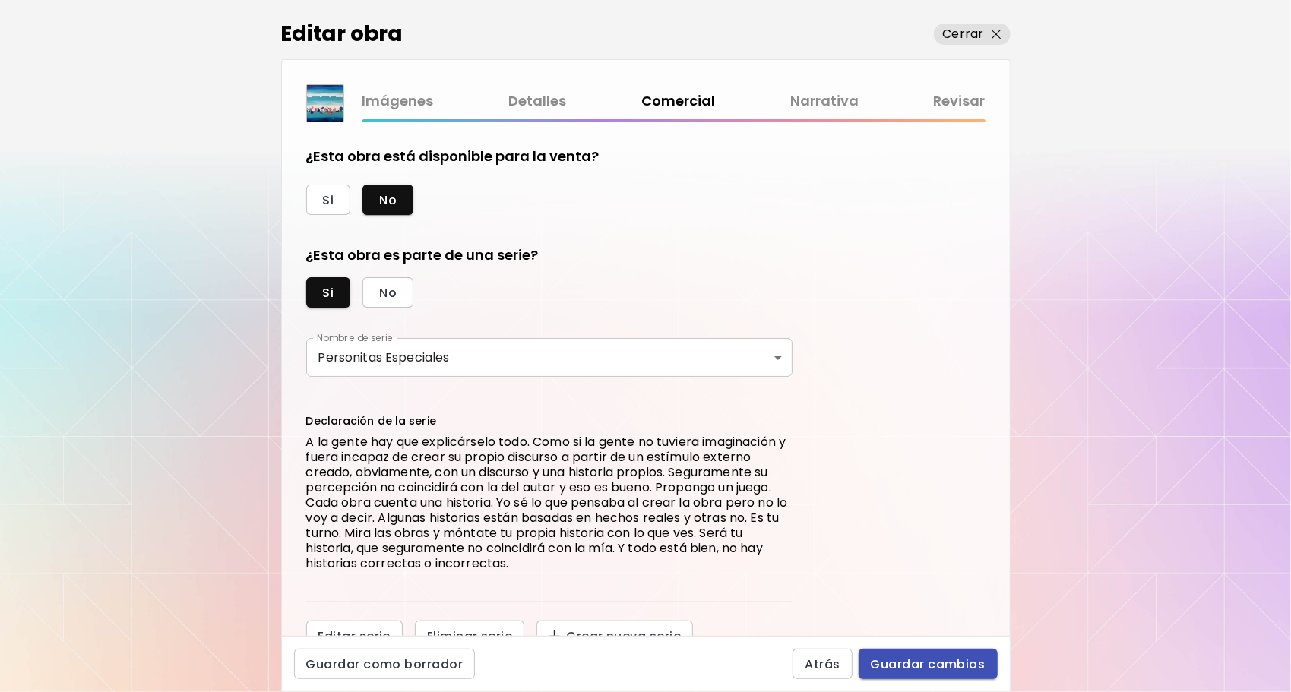
click at [921, 663] on span "Guardar cambios" at bounding box center [928, 664] width 115 height 16
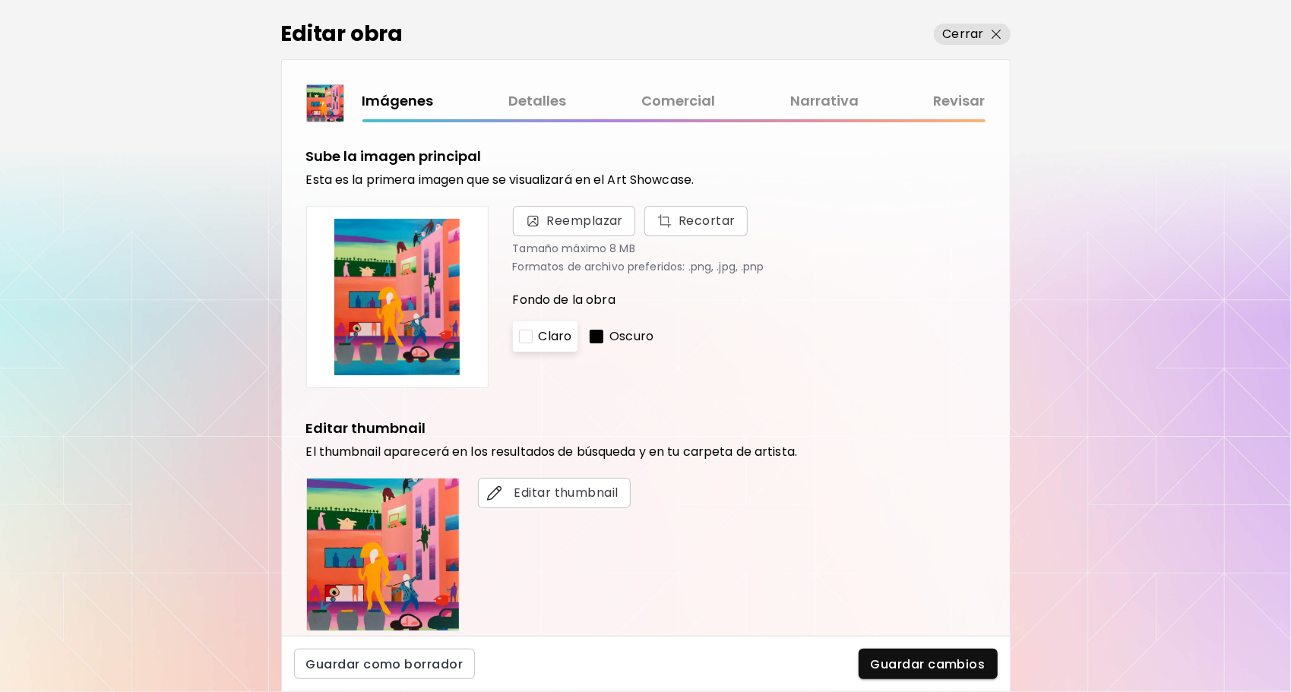
click at [667, 95] on link "Comercial" at bounding box center [678, 101] width 74 height 22
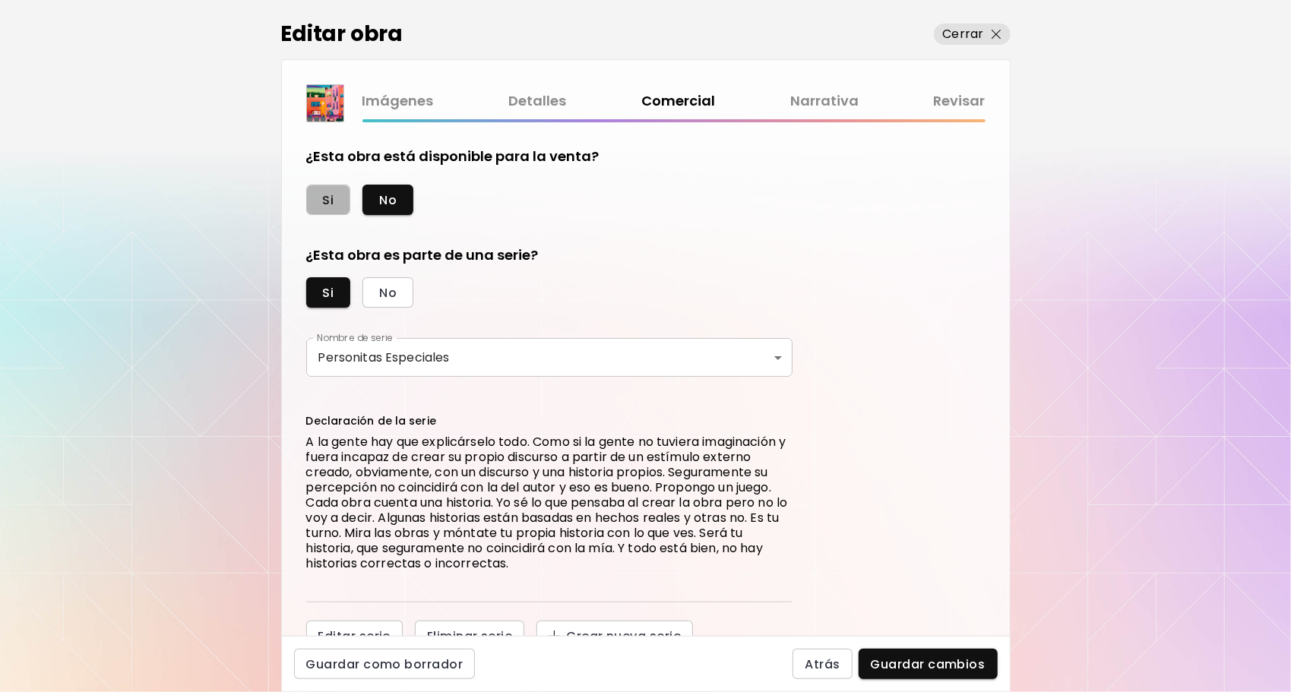
click at [334, 199] on button "Si" at bounding box center [328, 200] width 45 height 30
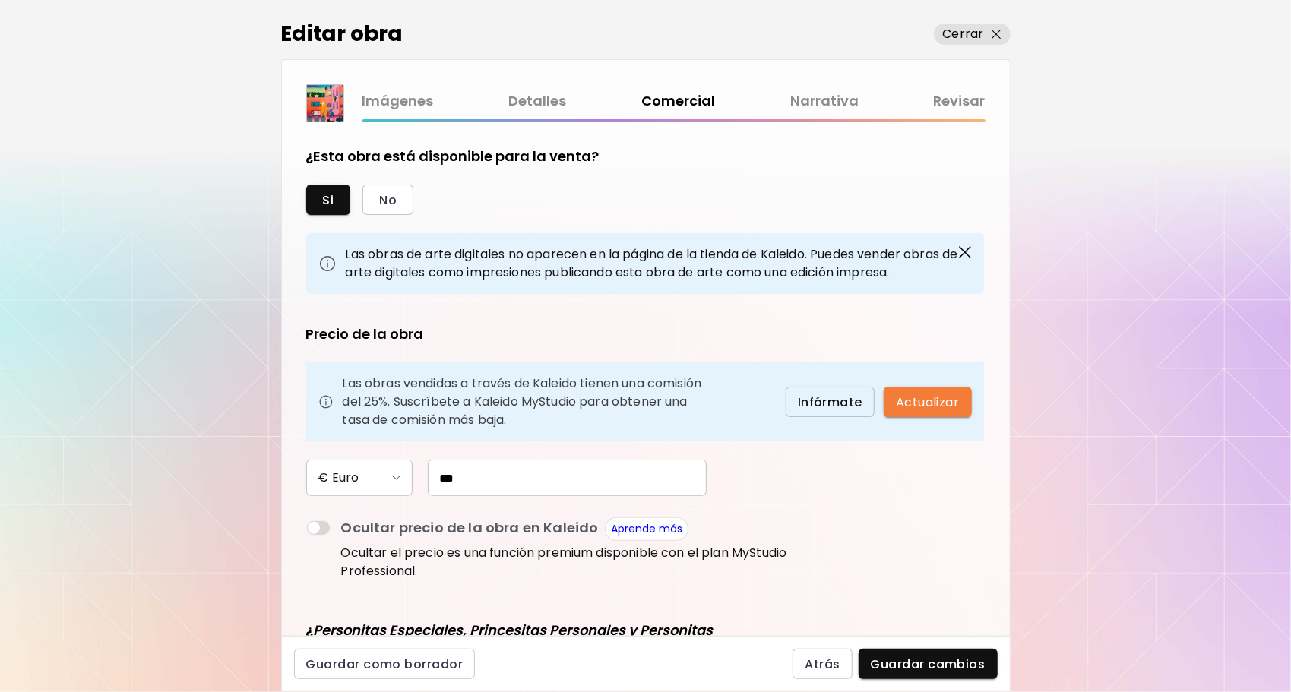
drag, startPoint x: 536, startPoint y: 480, endPoint x: 365, endPoint y: 480, distance: 171.7
click at [365, 480] on div "€ Euro ***" at bounding box center [549, 478] width 486 height 36
type input "*"
click at [388, 195] on span "No" at bounding box center [387, 200] width 17 height 16
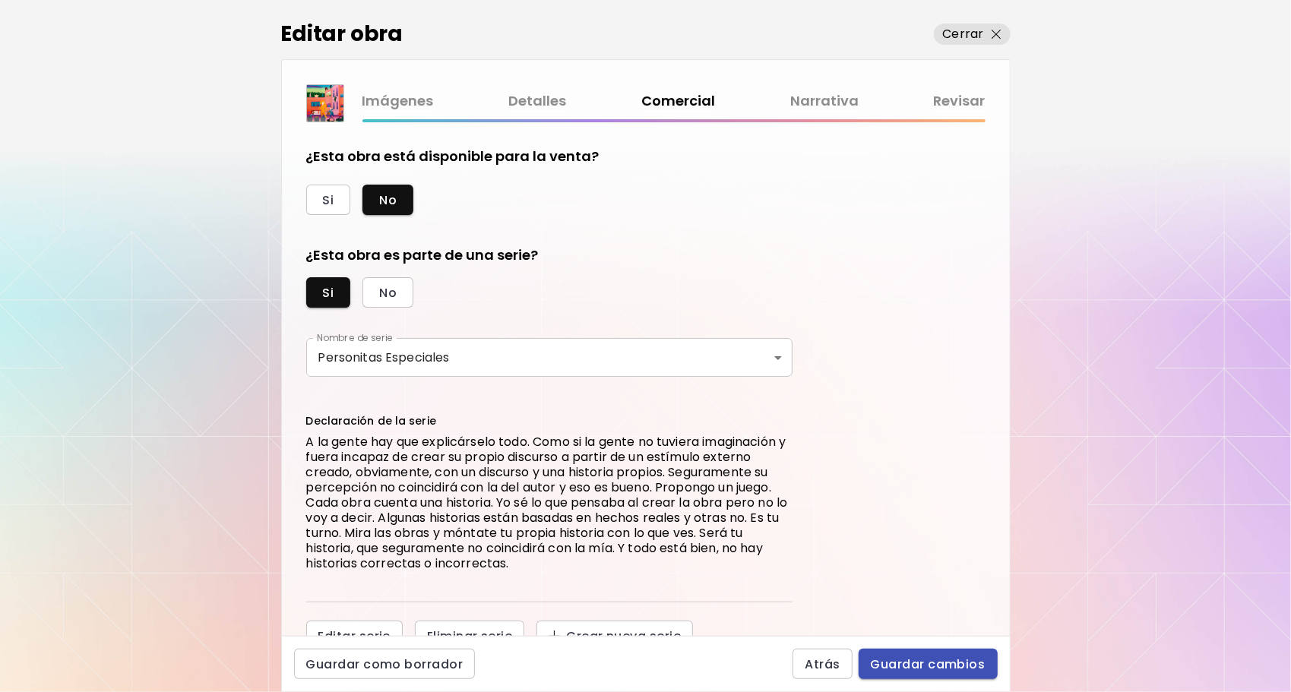
click at [941, 663] on span "Guardar cambios" at bounding box center [928, 664] width 115 height 16
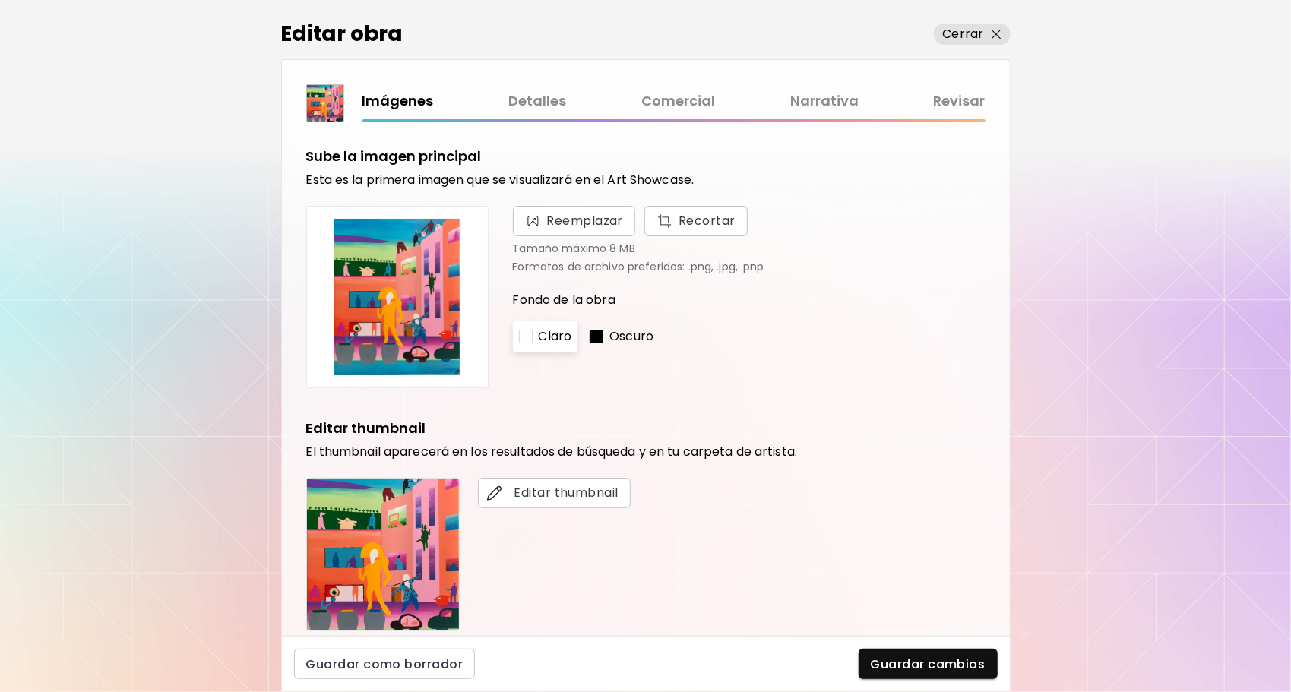
click at [647, 106] on link "Comercial" at bounding box center [678, 101] width 74 height 22
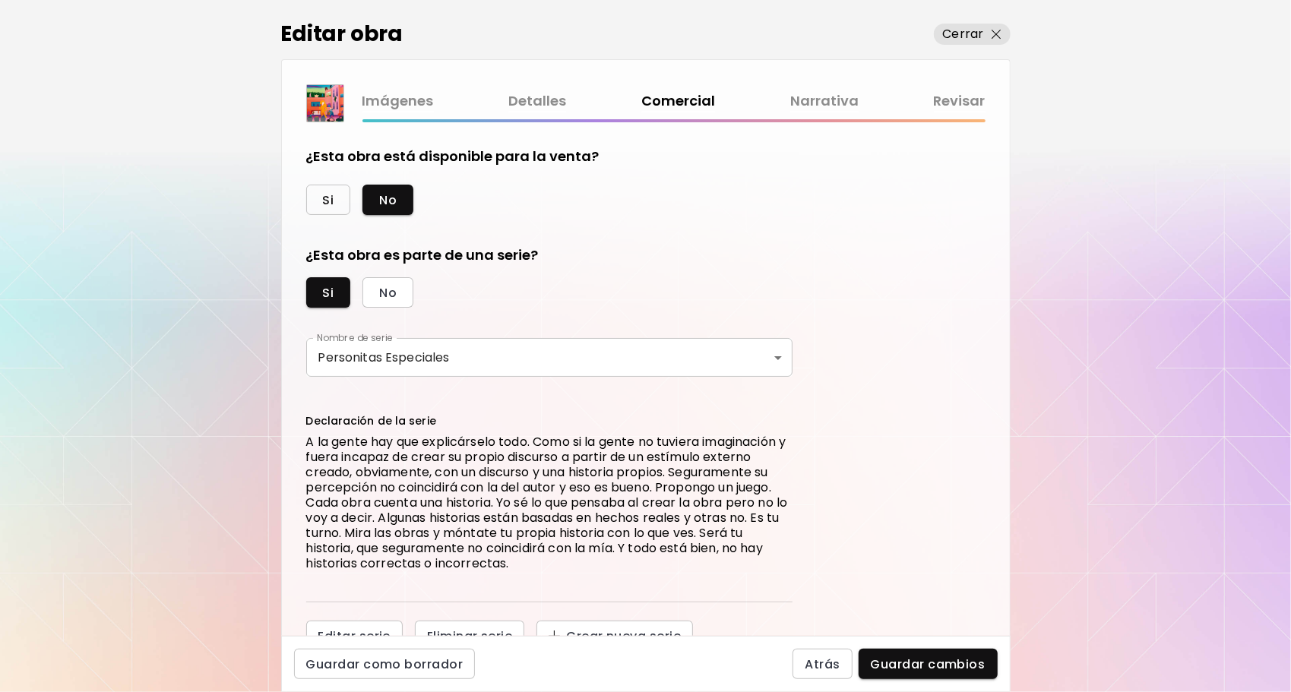
click at [328, 198] on span "Si" at bounding box center [328, 200] width 11 height 16
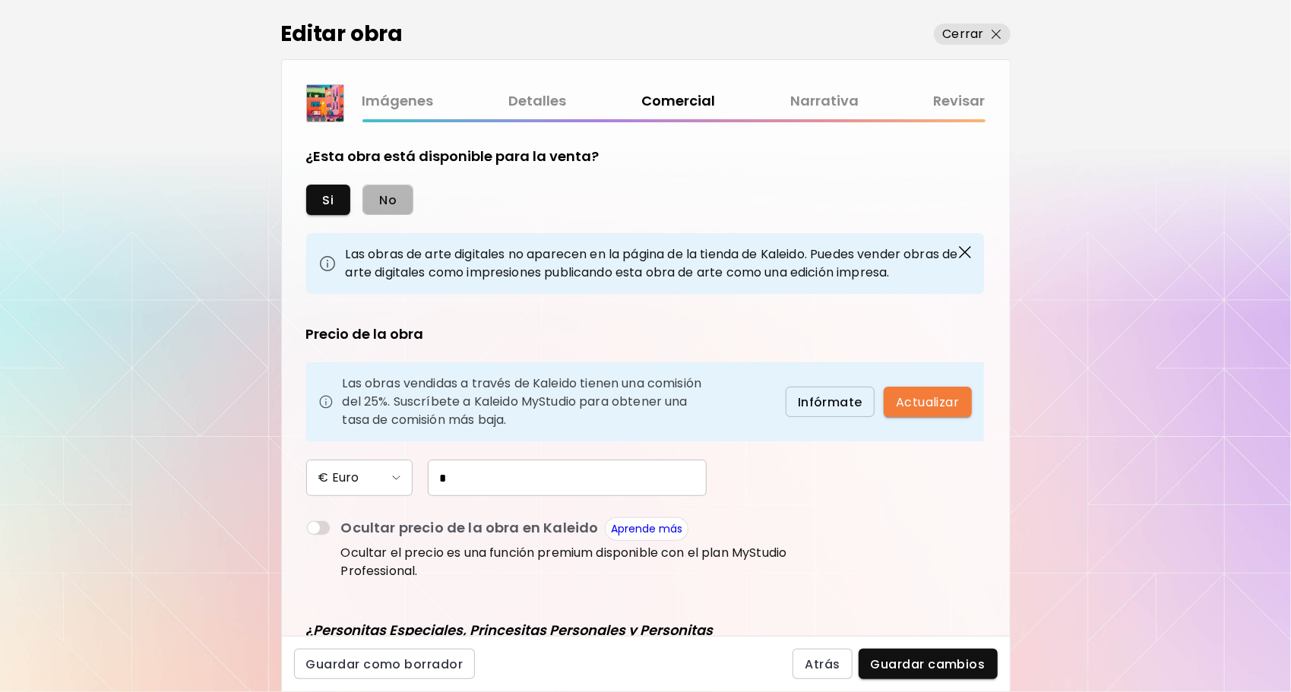
click at [393, 196] on span "No" at bounding box center [387, 200] width 17 height 16
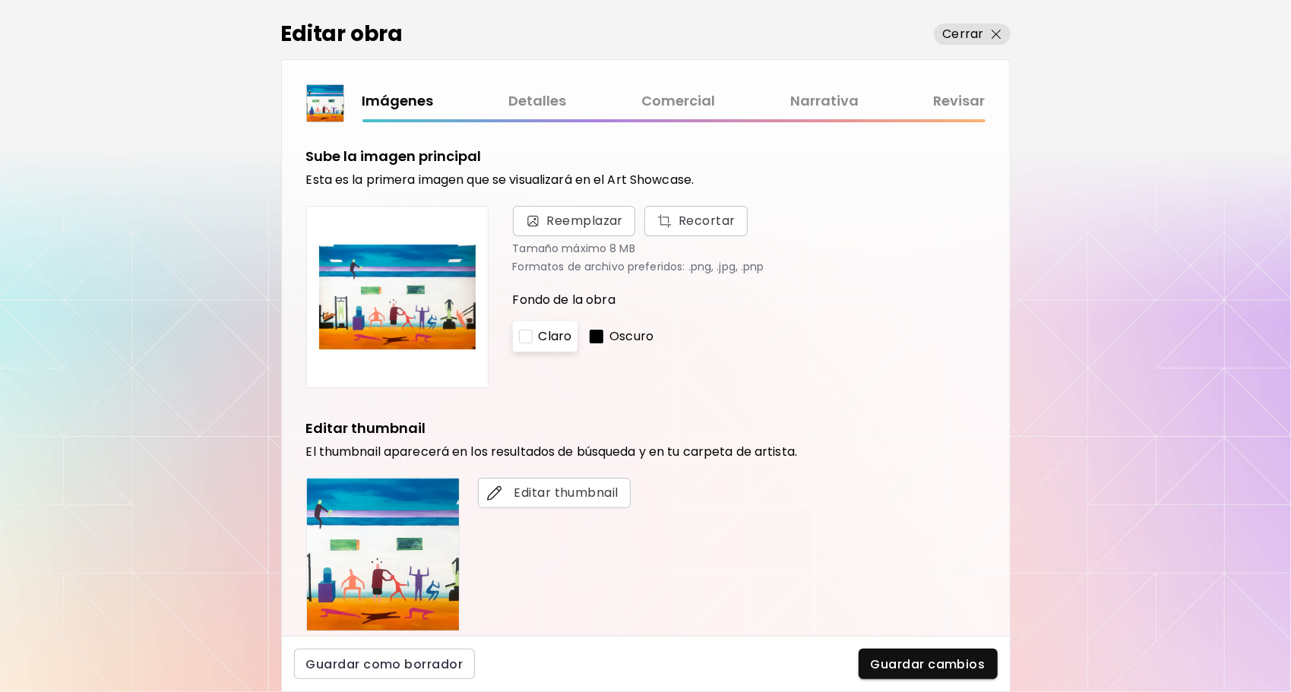
click at [691, 93] on link "Comercial" at bounding box center [678, 101] width 74 height 22
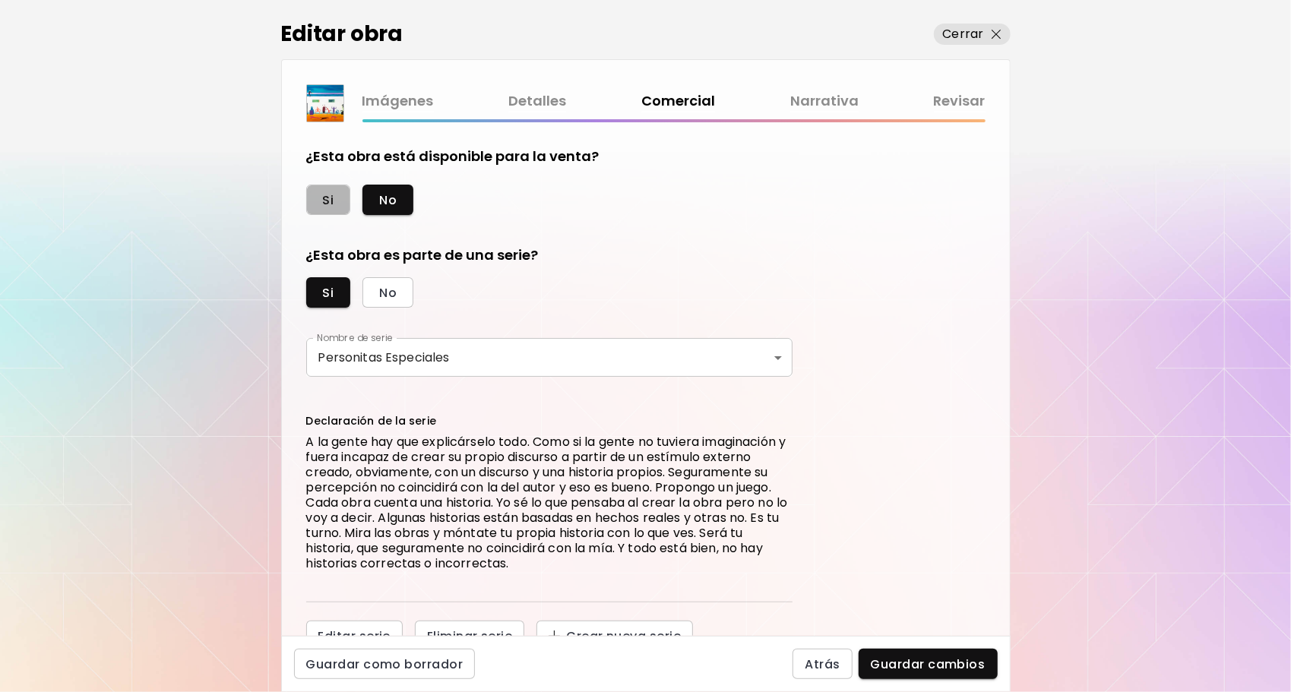
click at [323, 195] on span "Si" at bounding box center [328, 200] width 11 height 16
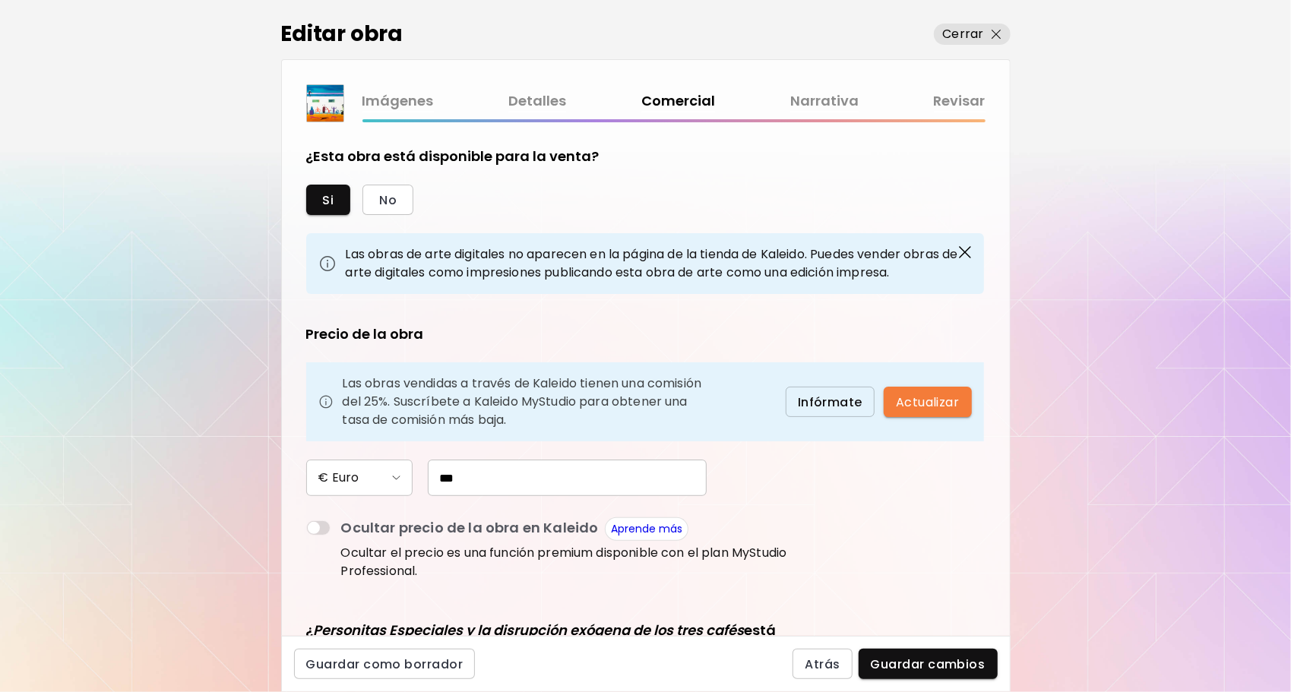
drag, startPoint x: 490, startPoint y: 477, endPoint x: 337, endPoint y: 473, distance: 152.8
click at [331, 477] on div "€ Euro ***" at bounding box center [549, 478] width 486 height 36
type input "*"
click at [392, 198] on span "No" at bounding box center [387, 200] width 17 height 16
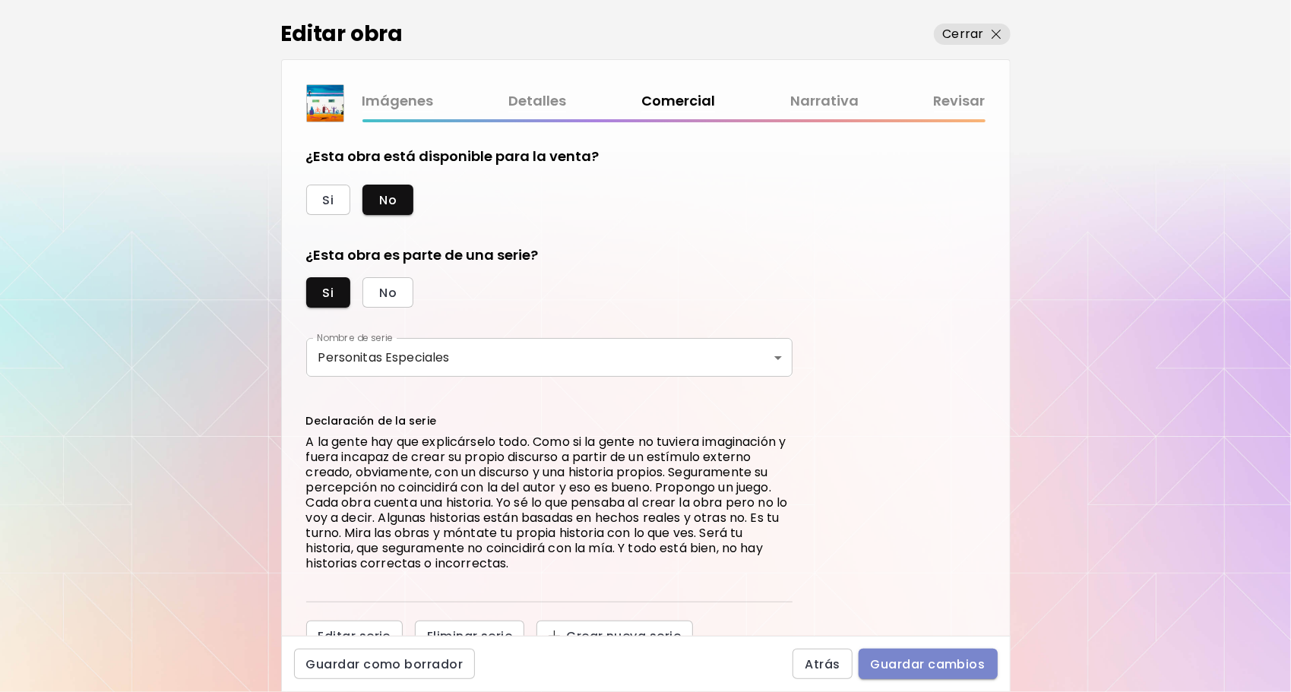
click at [924, 669] on span "Guardar cambios" at bounding box center [928, 664] width 115 height 16
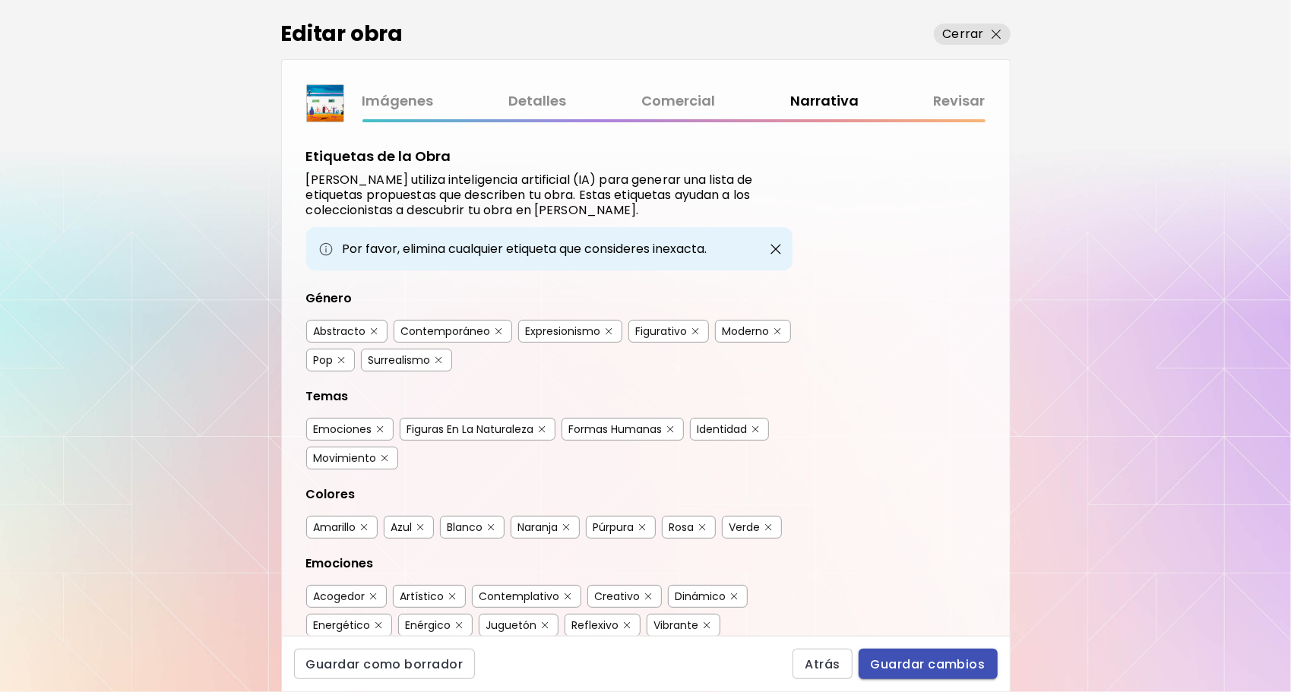
click at [916, 660] on span "Guardar cambios" at bounding box center [928, 664] width 115 height 16
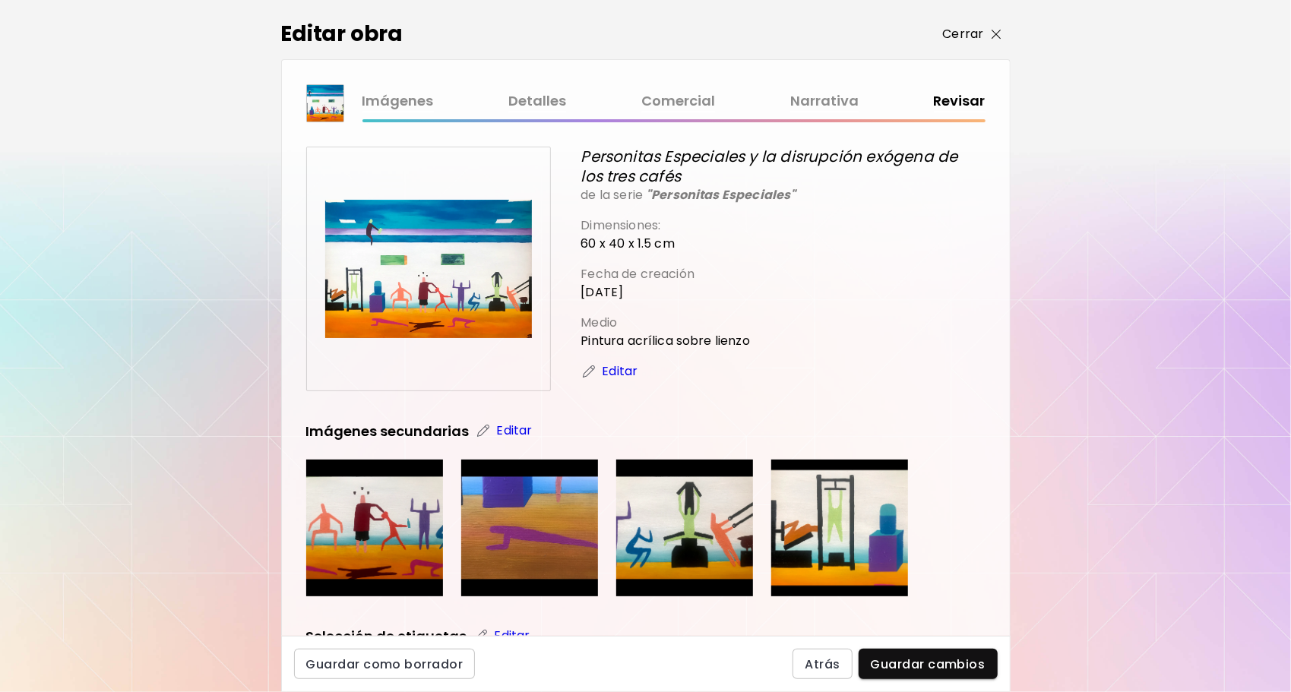
click at [965, 33] on p "Cerrar" at bounding box center [963, 34] width 41 height 18
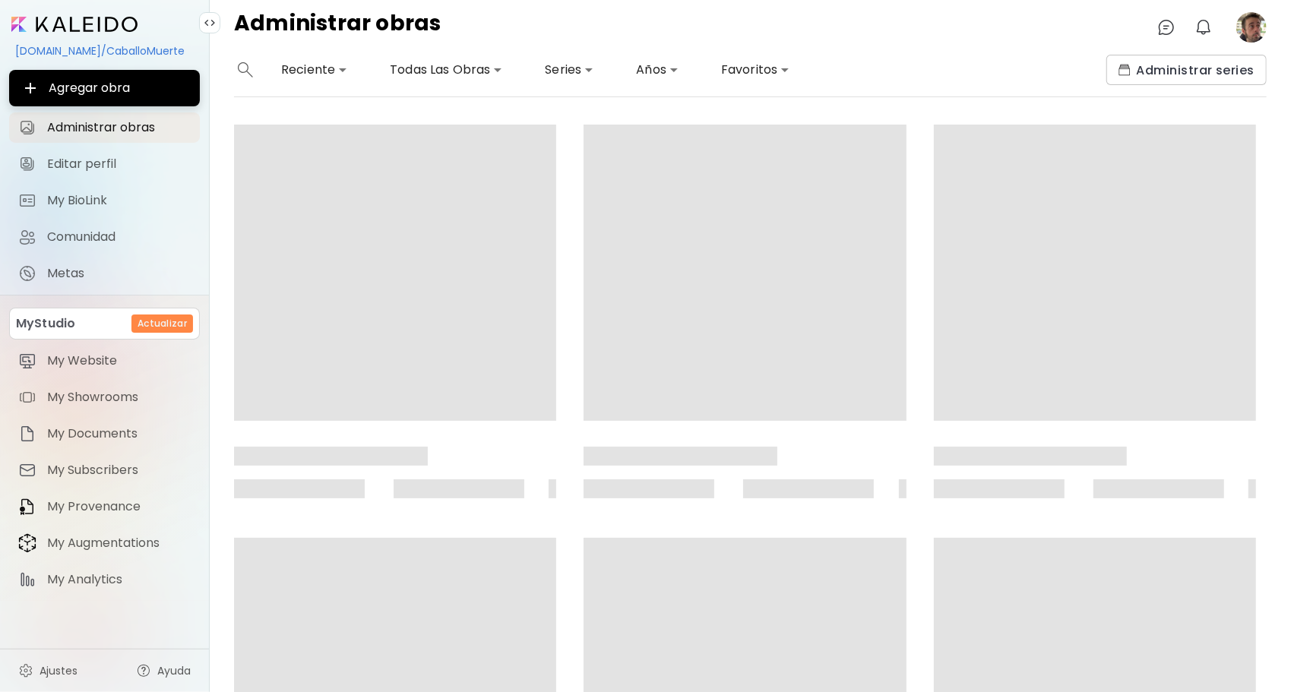
click at [1254, 28] on image at bounding box center [1251, 27] width 30 height 30
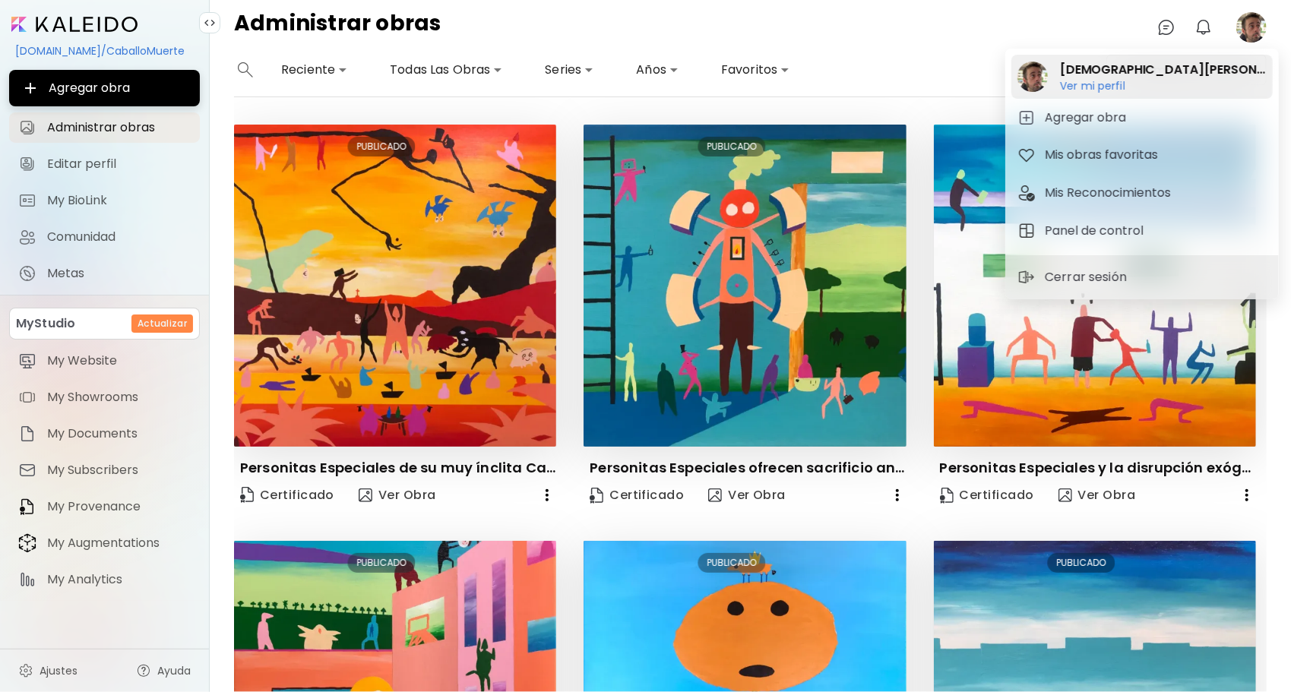
click at [1102, 76] on h2 "[DEMOGRAPHIC_DATA][PERSON_NAME]" at bounding box center [1163, 70] width 207 height 18
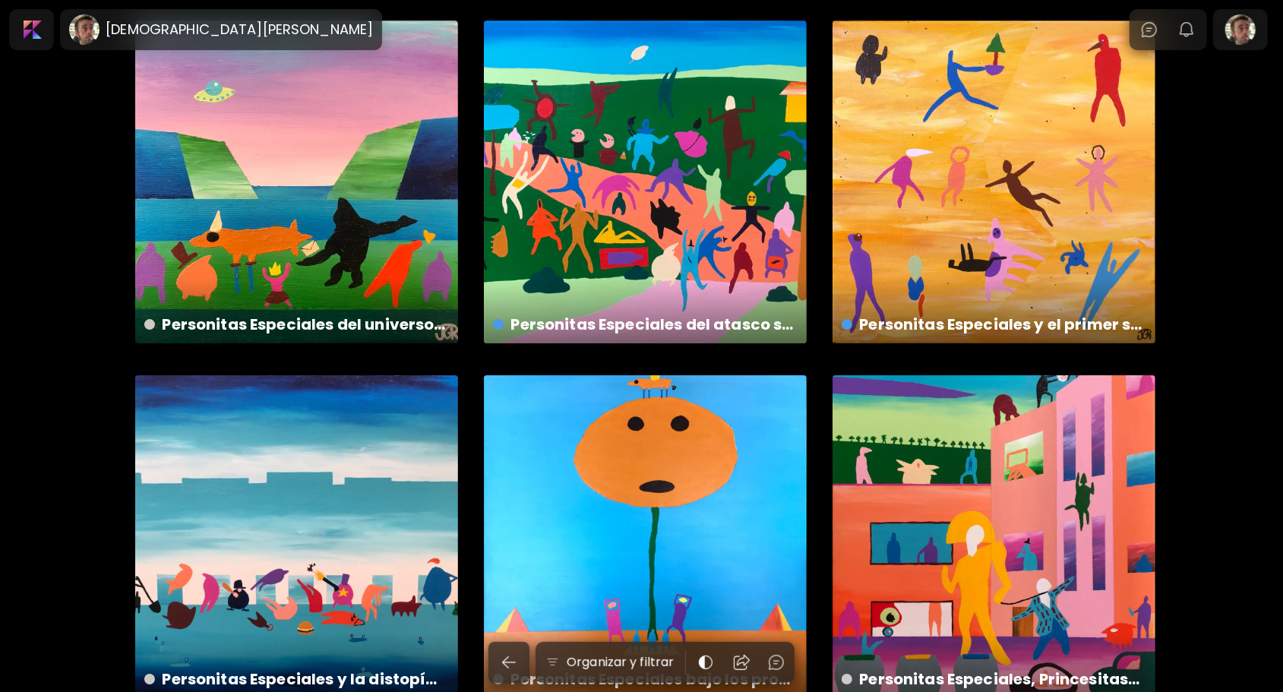
scroll to position [3144, 0]
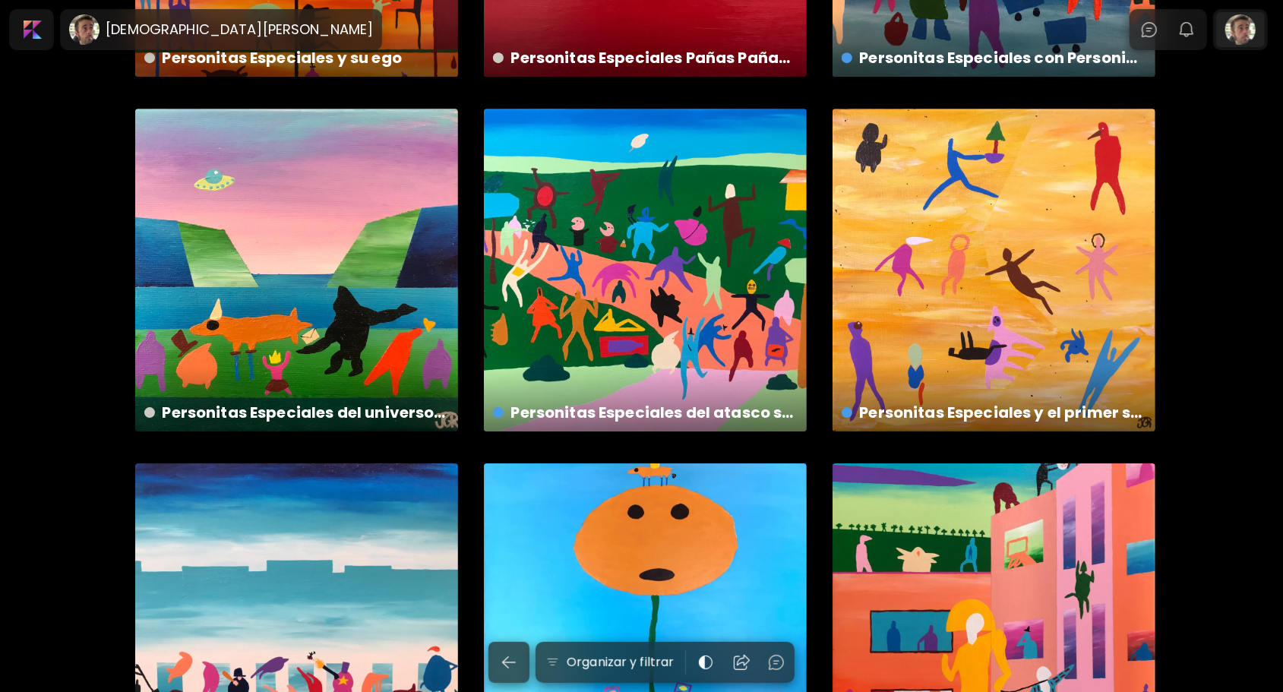
click at [1248, 29] on div at bounding box center [1240, 29] width 49 height 35
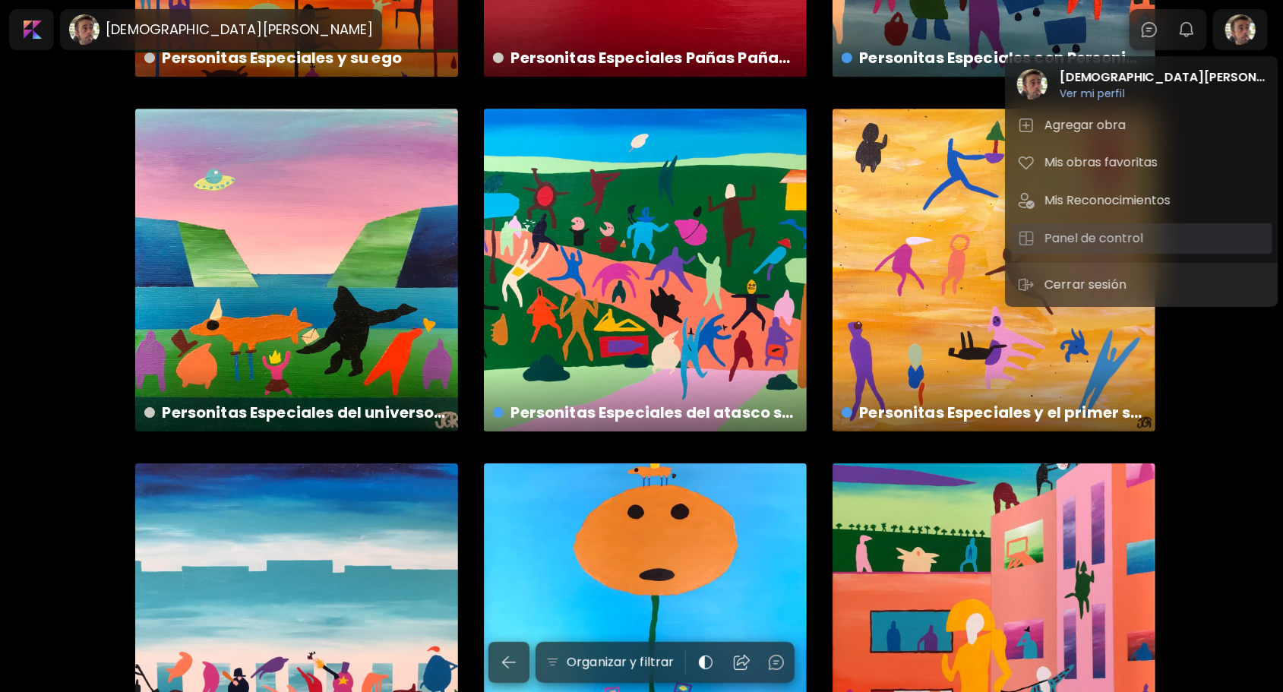
click at [1079, 233] on h5 "Panel de control" at bounding box center [1096, 238] width 103 height 18
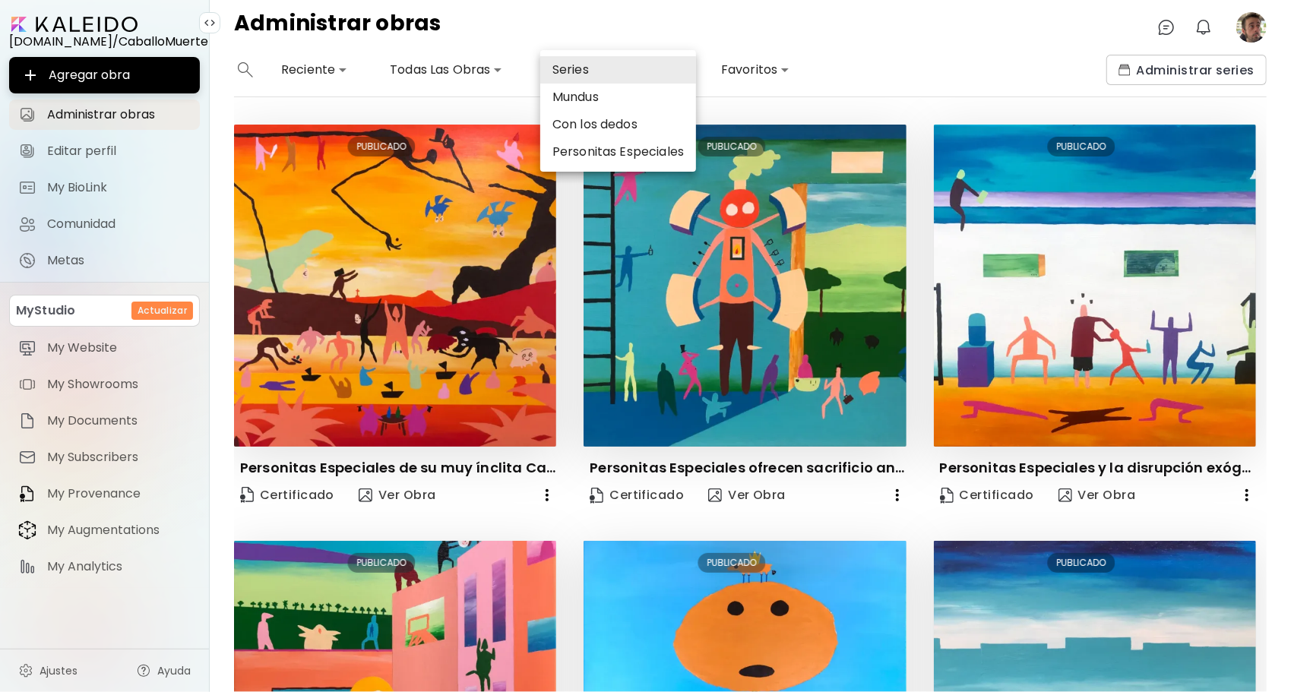
click at [572, 70] on body "**********" at bounding box center [645, 346] width 1291 height 692
click at [589, 151] on li "Personitas Especiales" at bounding box center [618, 151] width 156 height 27
type input "*****"
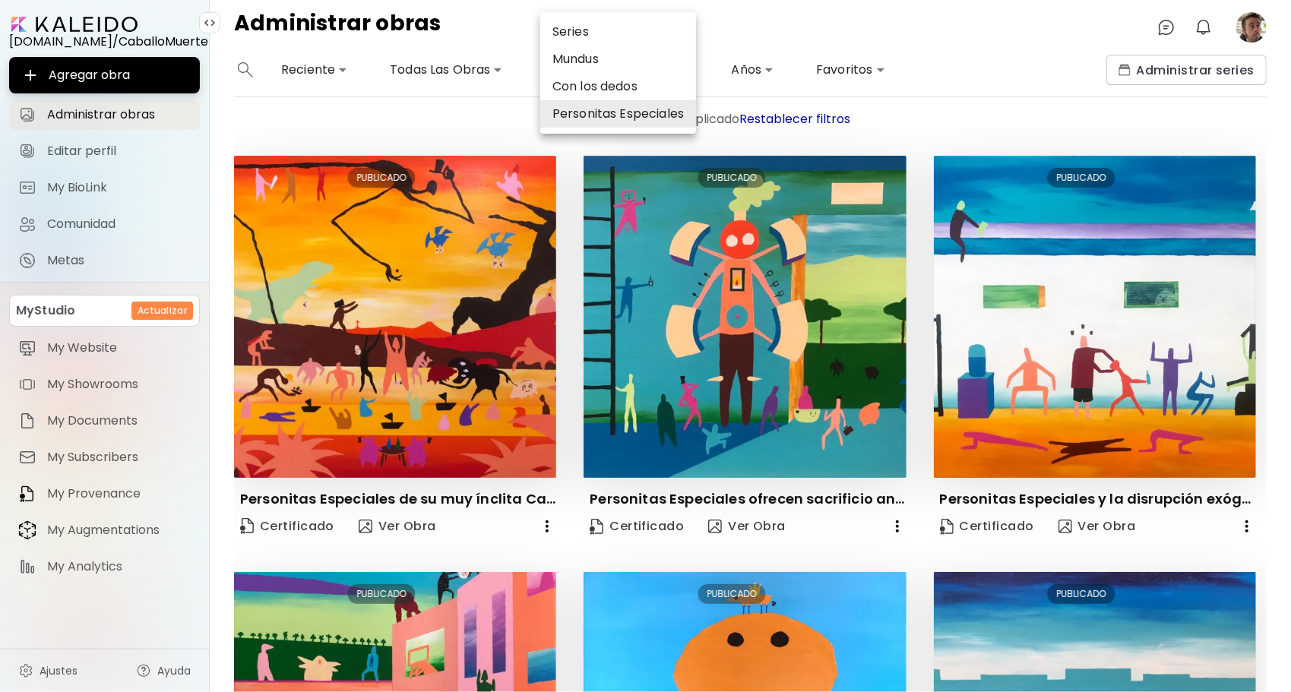
click at [906, 83] on div at bounding box center [645, 346] width 1291 height 692
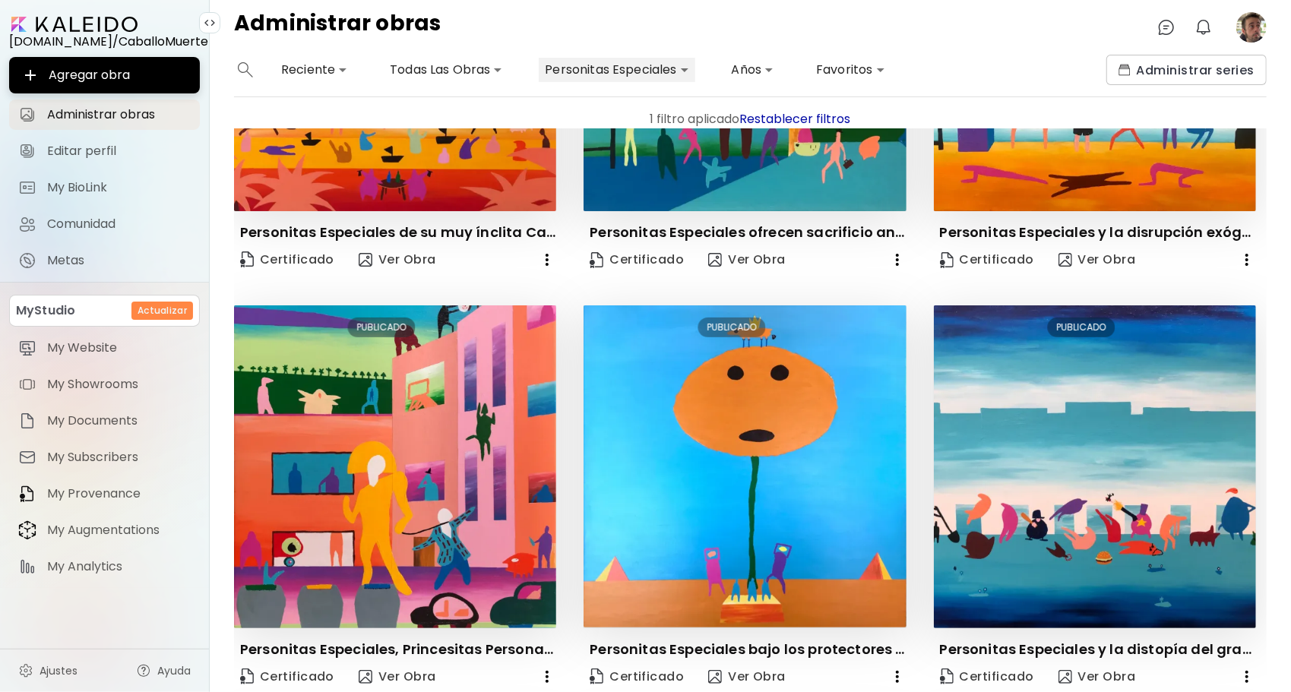
scroll to position [380, 0]
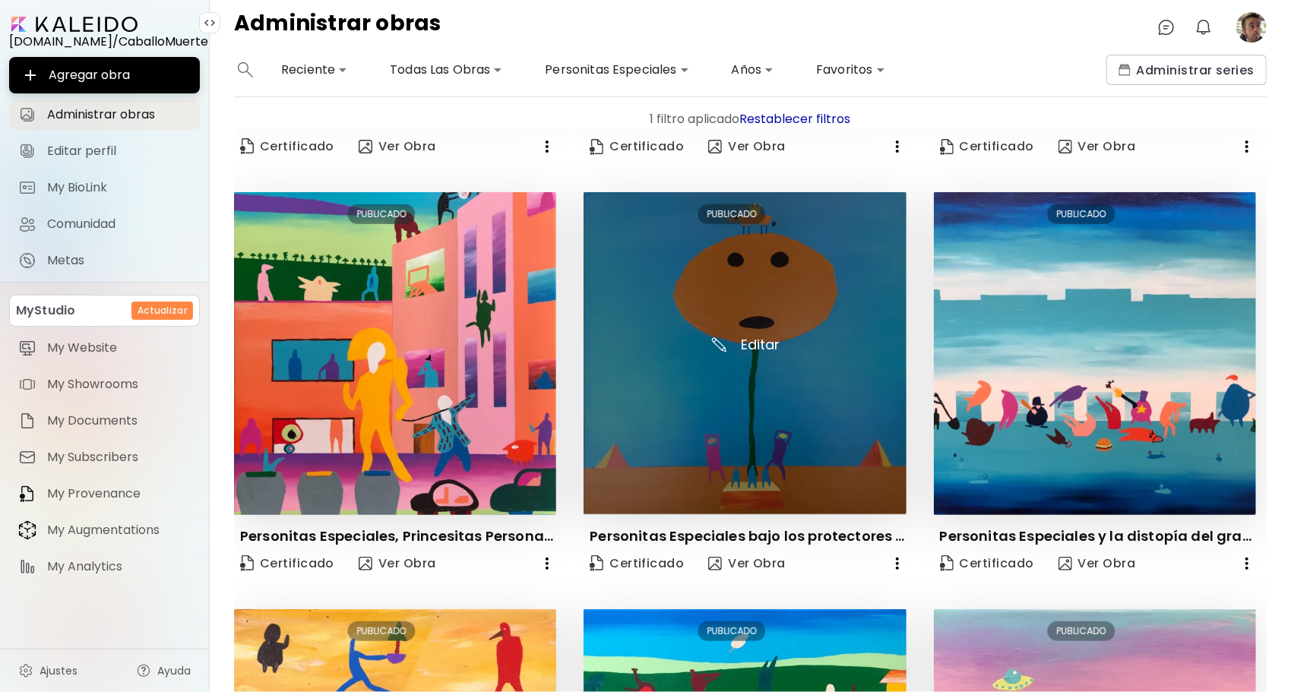
click at [748, 338] on img at bounding box center [745, 353] width 322 height 322
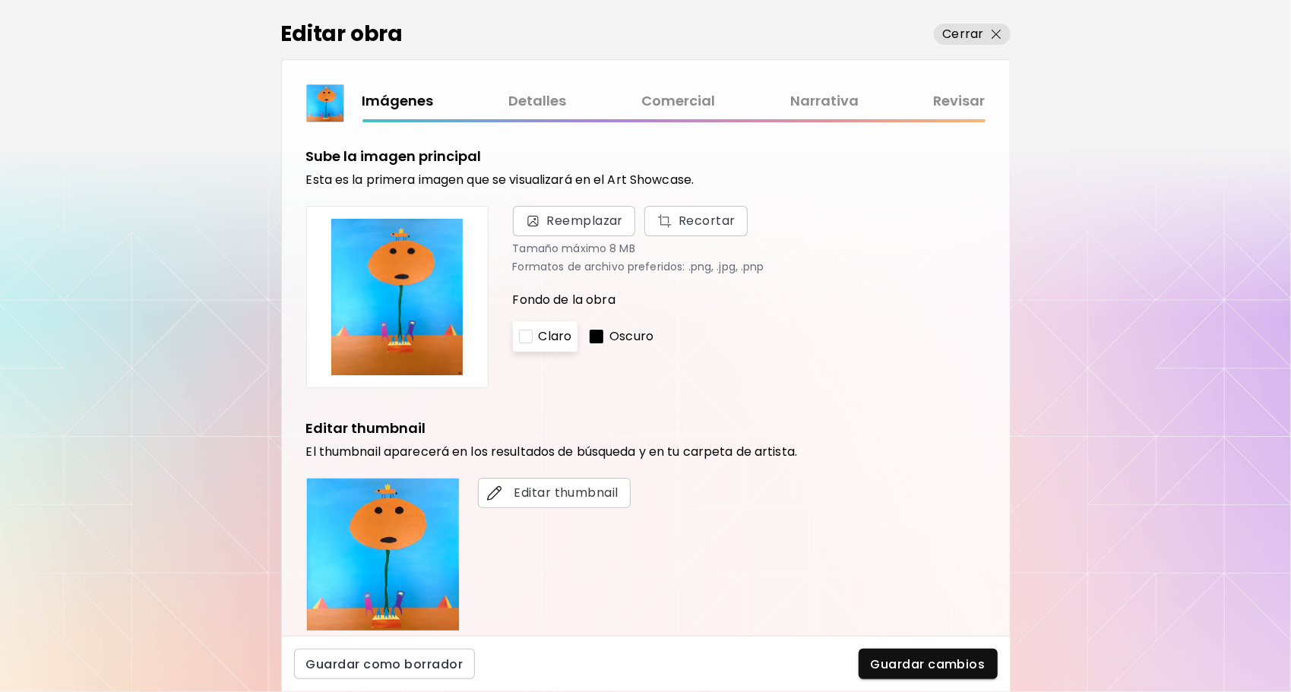
click at [662, 96] on link "Comercial" at bounding box center [678, 101] width 74 height 22
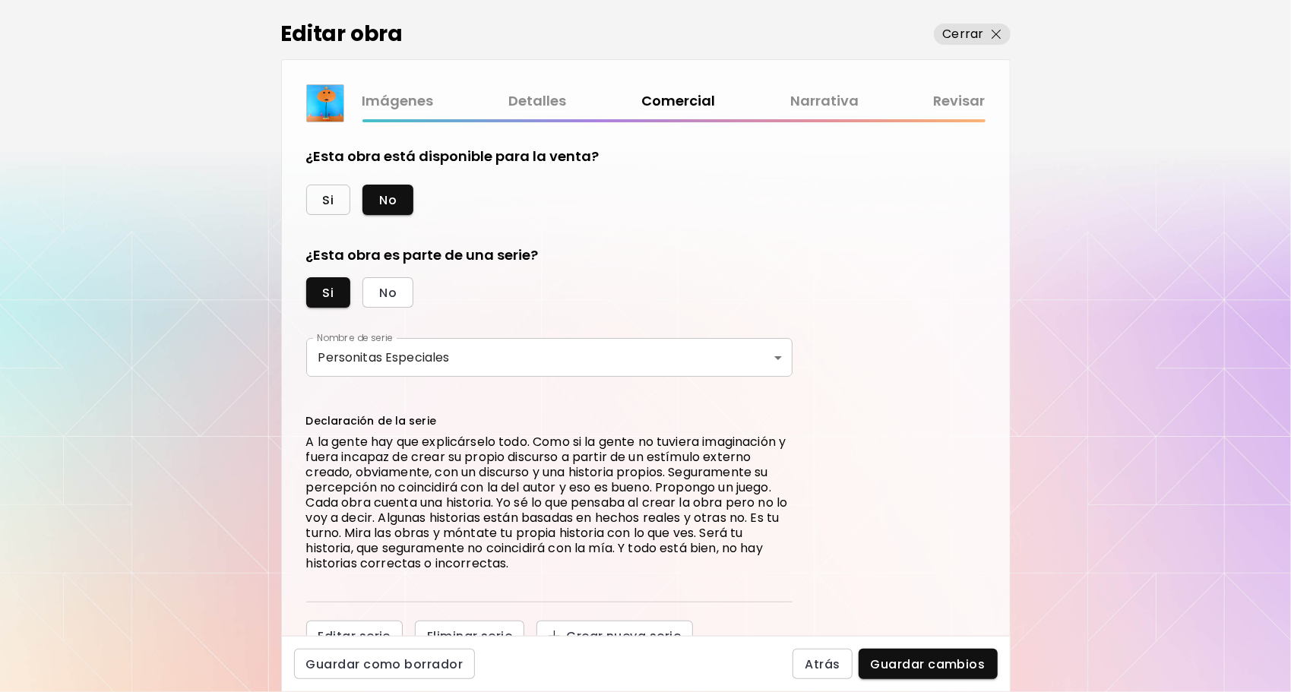
click at [327, 193] on span "Si" at bounding box center [328, 200] width 11 height 16
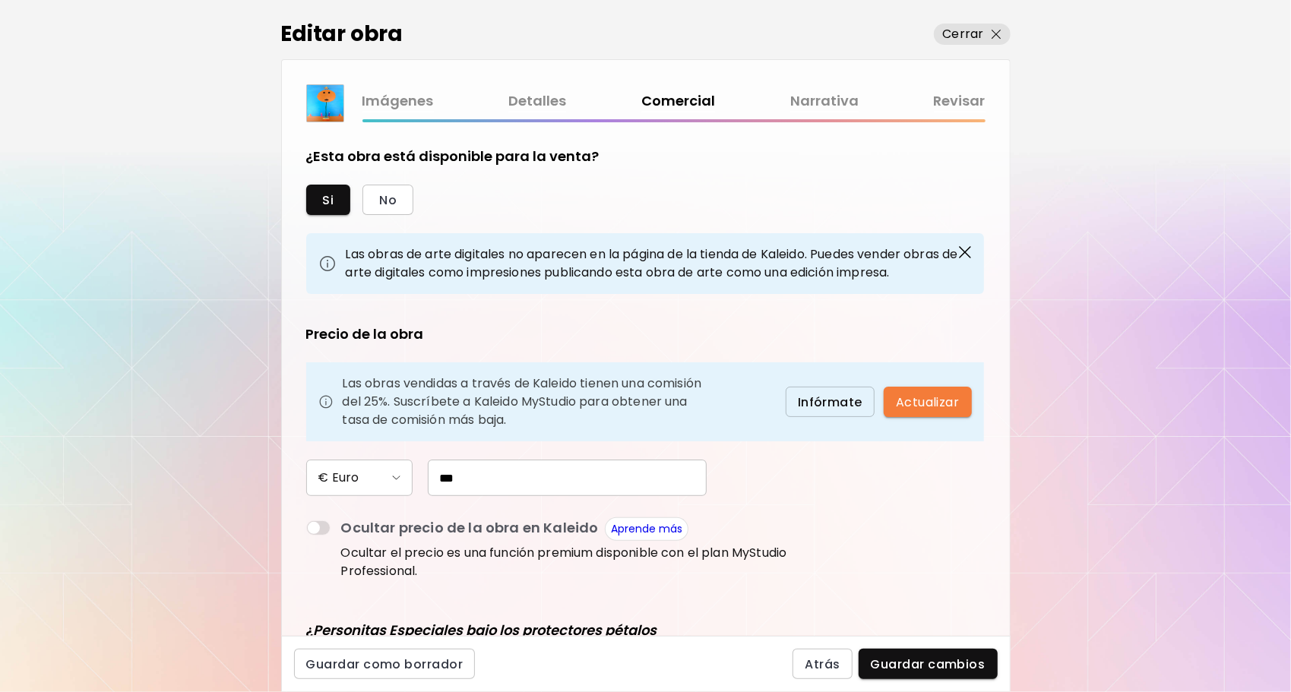
drag, startPoint x: 517, startPoint y: 482, endPoint x: 362, endPoint y: 475, distance: 155.2
click at [362, 475] on div "€ Euro ***" at bounding box center [549, 478] width 486 height 36
type input "*"
click at [386, 197] on span "No" at bounding box center [387, 200] width 17 height 16
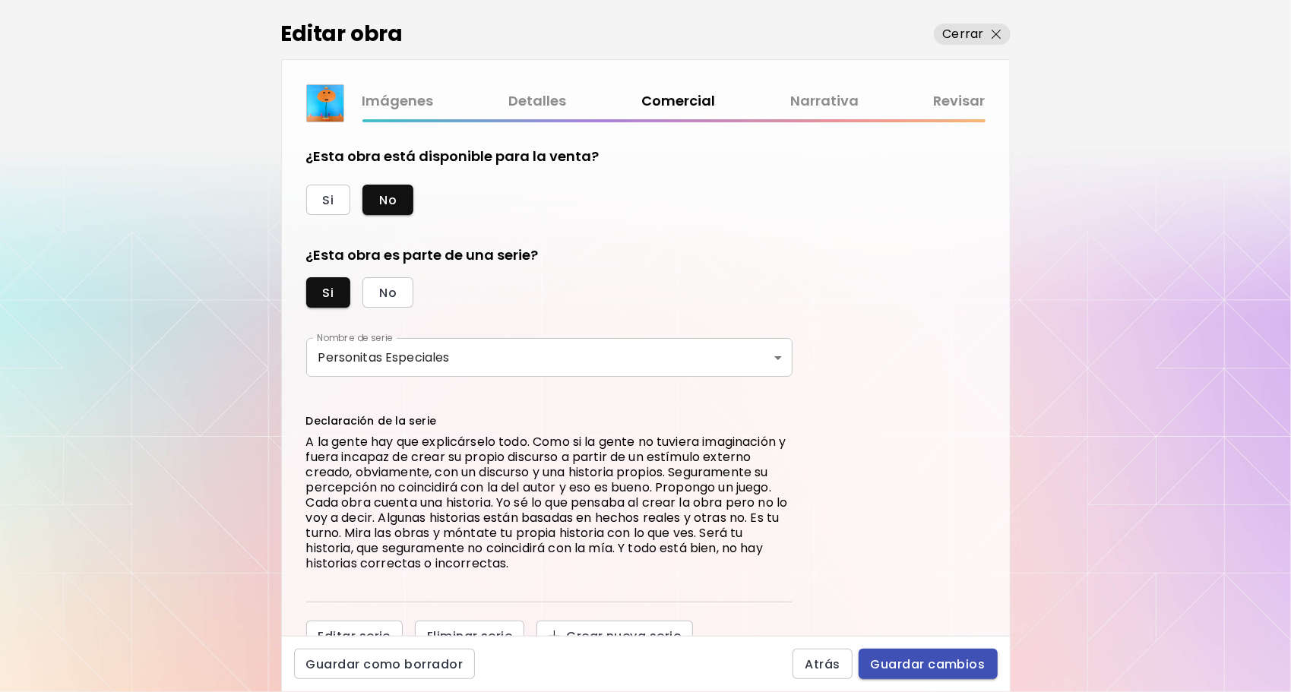
click at [912, 661] on span "Guardar cambios" at bounding box center [928, 664] width 115 height 16
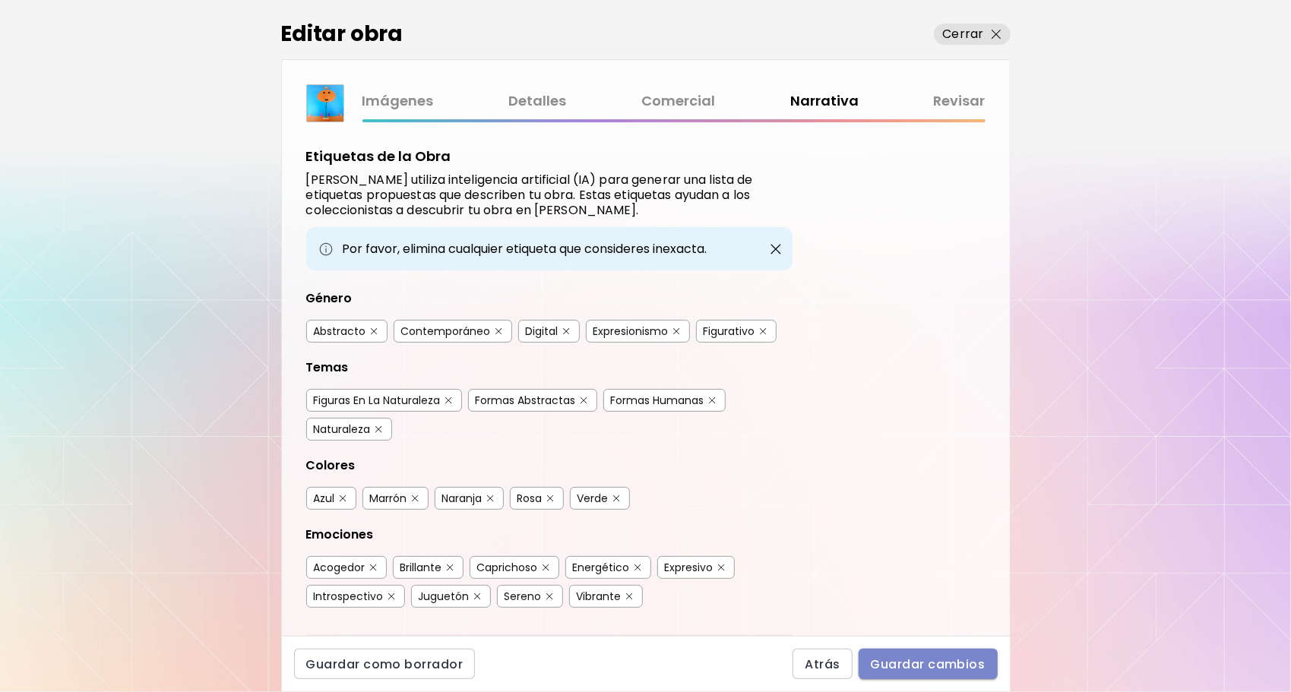
click at [906, 661] on span "Guardar cambios" at bounding box center [928, 664] width 115 height 16
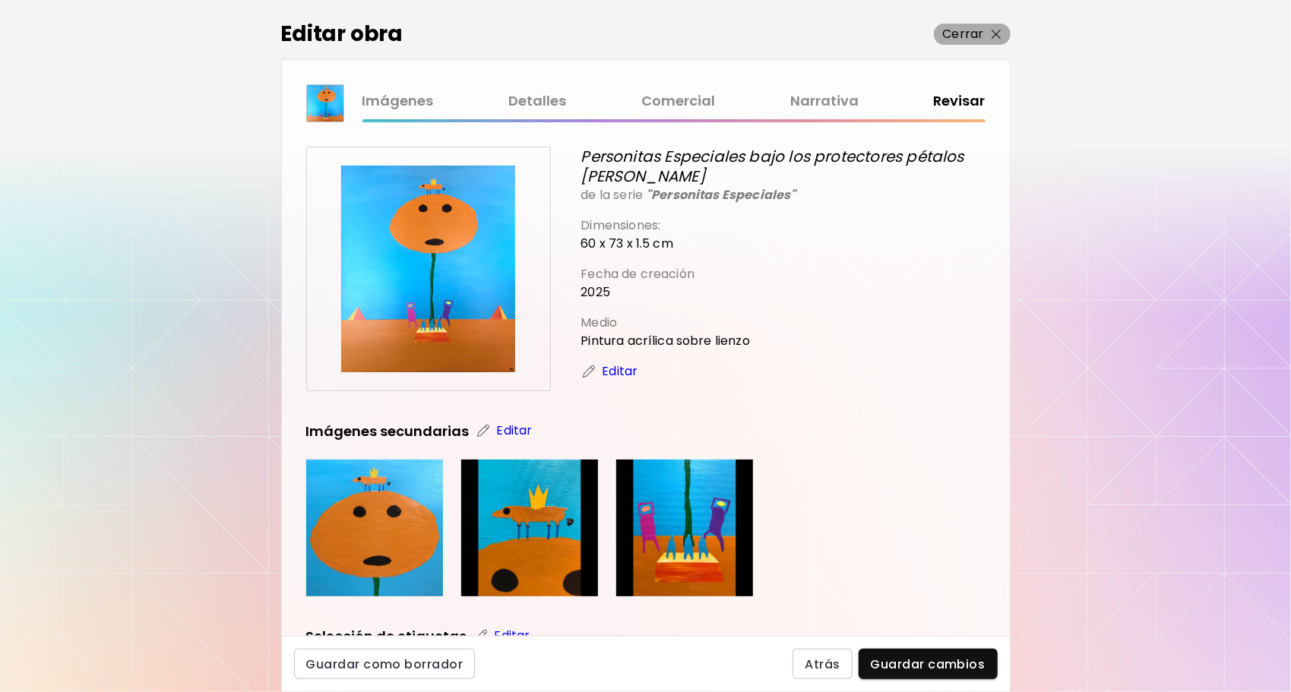
click at [957, 36] on p "Cerrar" at bounding box center [963, 34] width 41 height 18
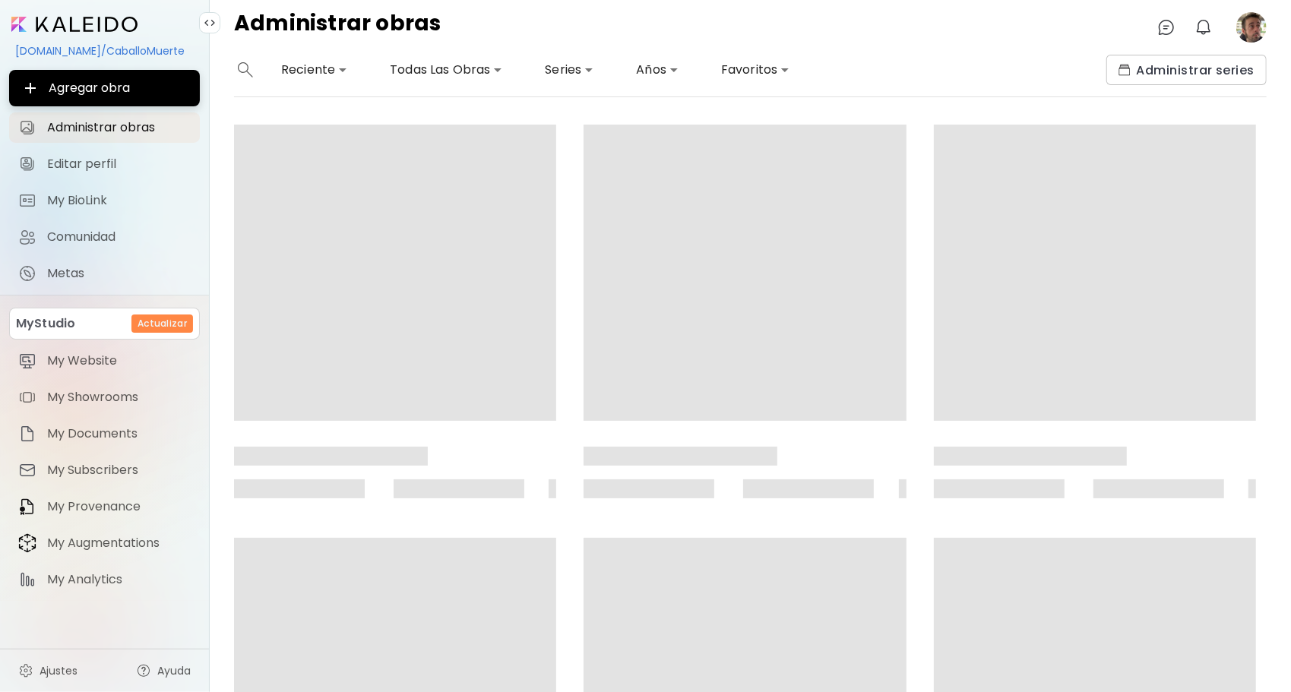
click at [1255, 30] on image at bounding box center [1251, 27] width 30 height 30
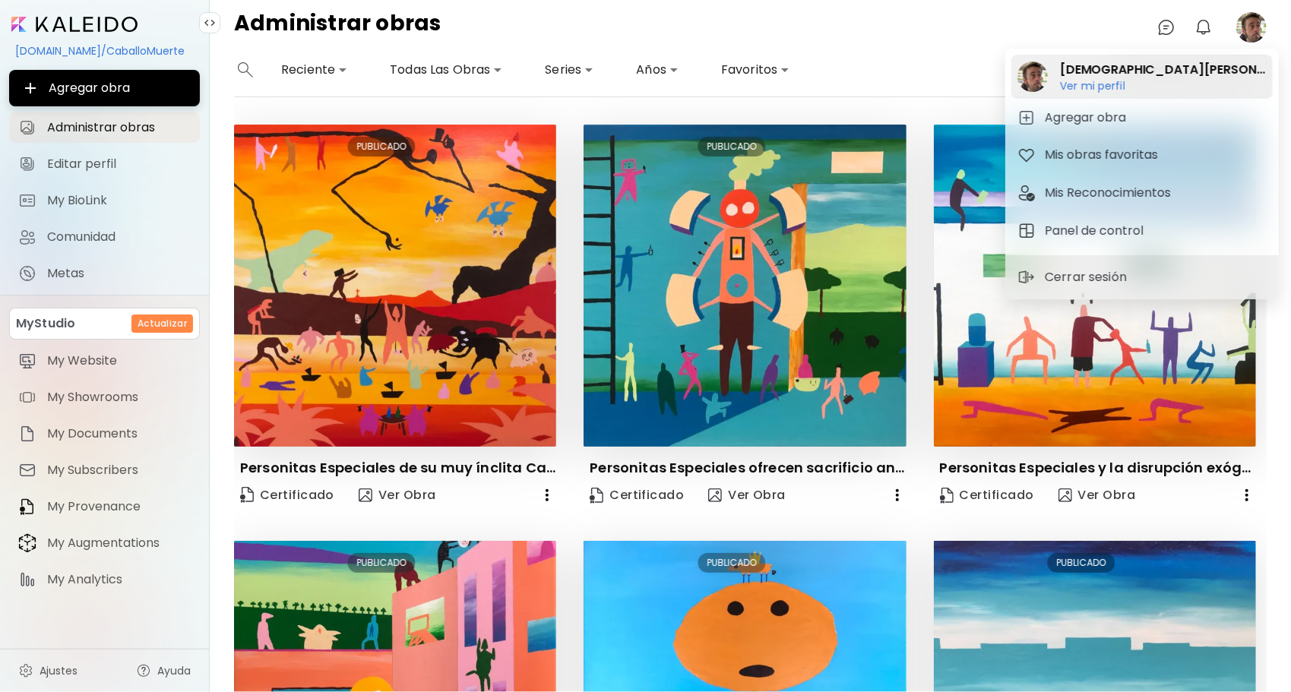
click at [1077, 81] on h6 "Ver mi perfil" at bounding box center [1163, 86] width 207 height 14
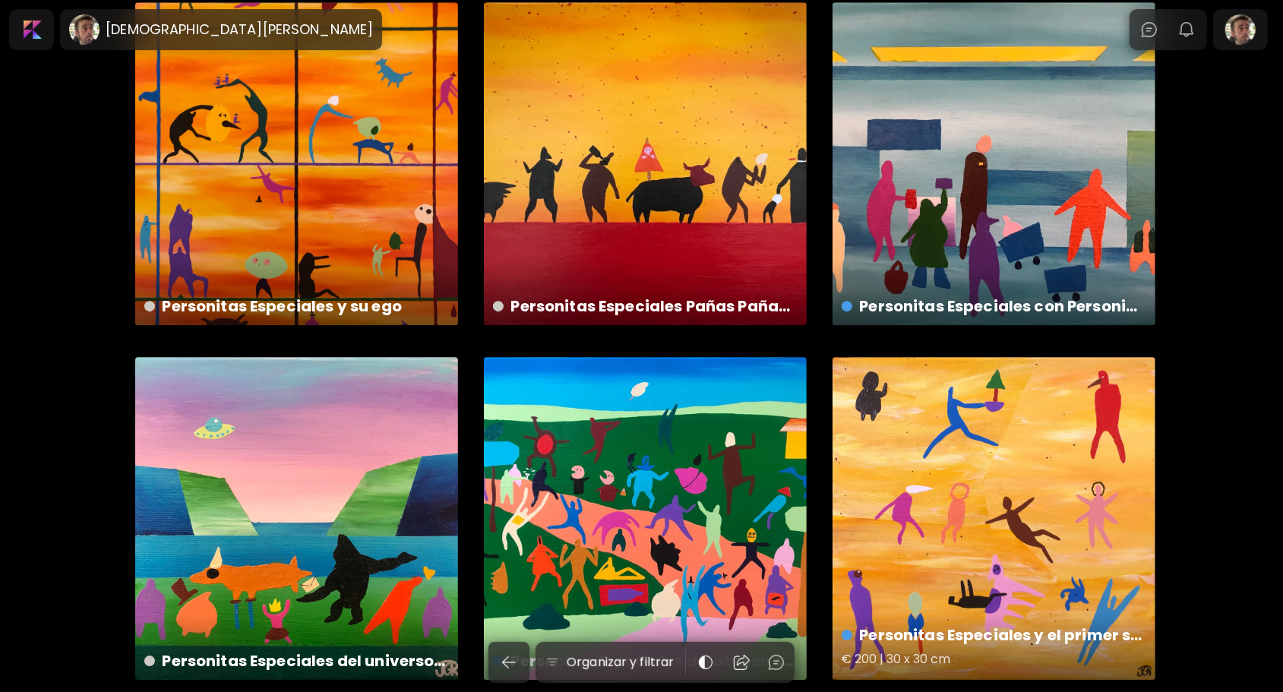
scroll to position [2840, 0]
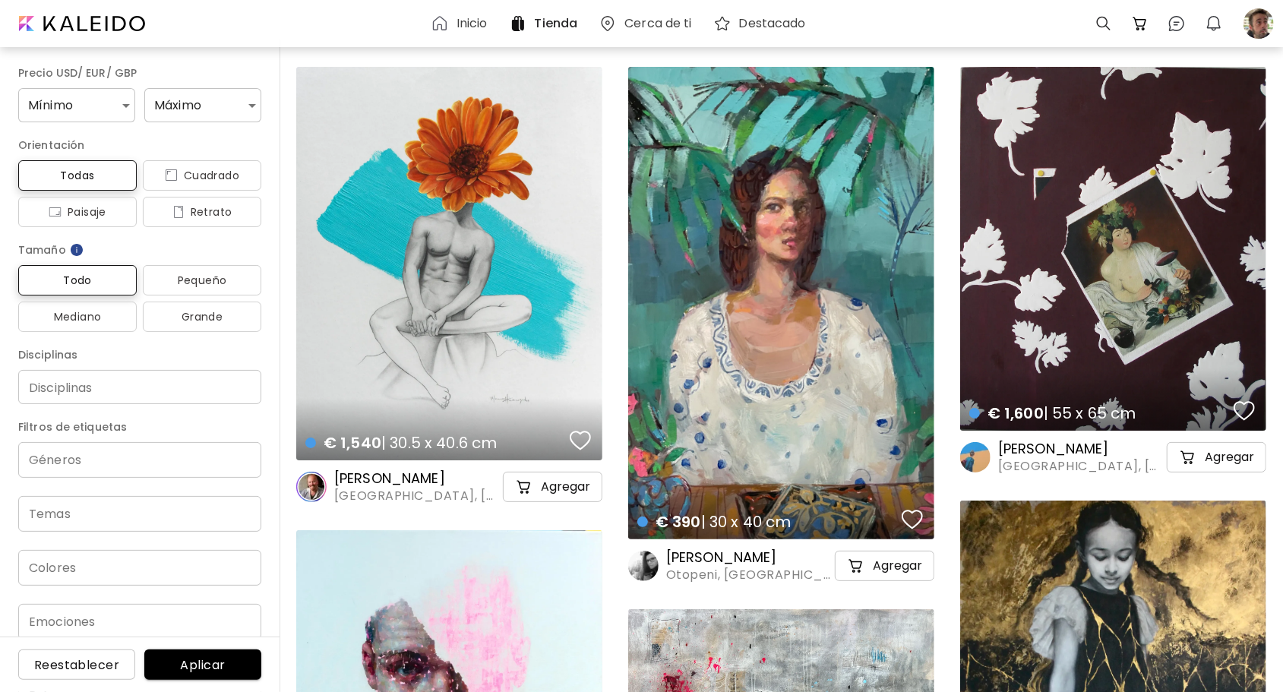
click at [760, 561] on h6 "[PERSON_NAME]" at bounding box center [749, 558] width 166 height 18
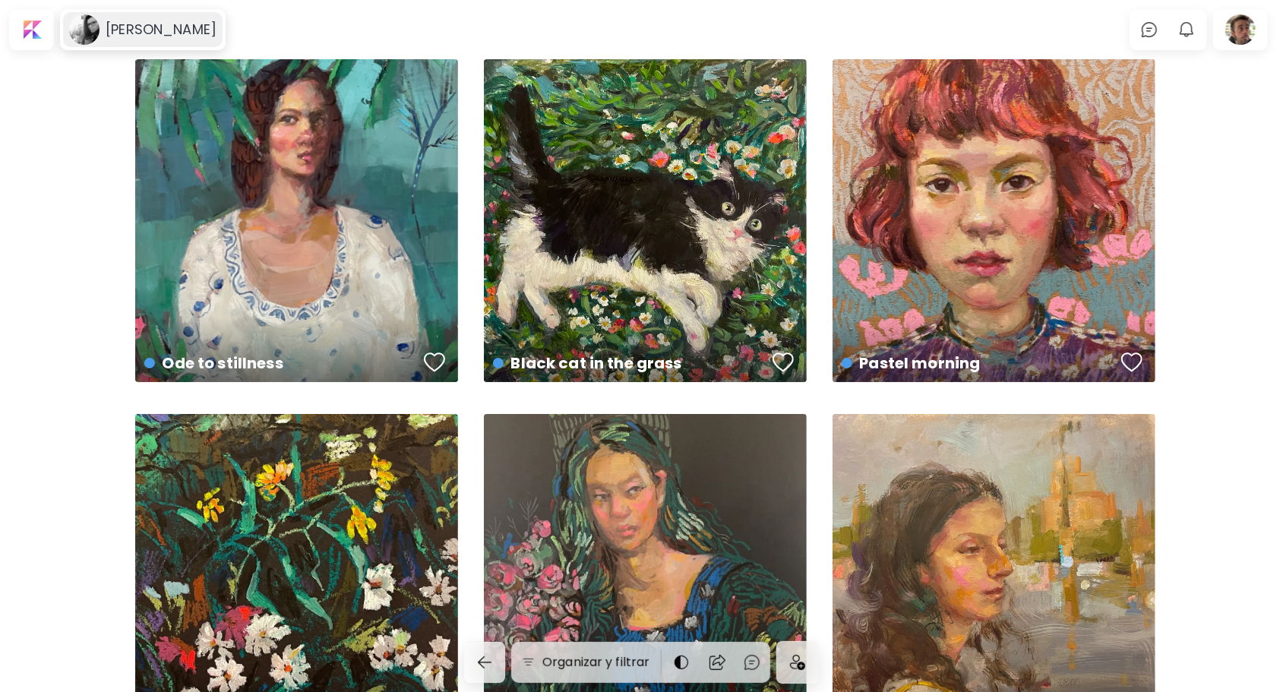
click at [192, 27] on h6 "[PERSON_NAME]" at bounding box center [161, 30] width 111 height 18
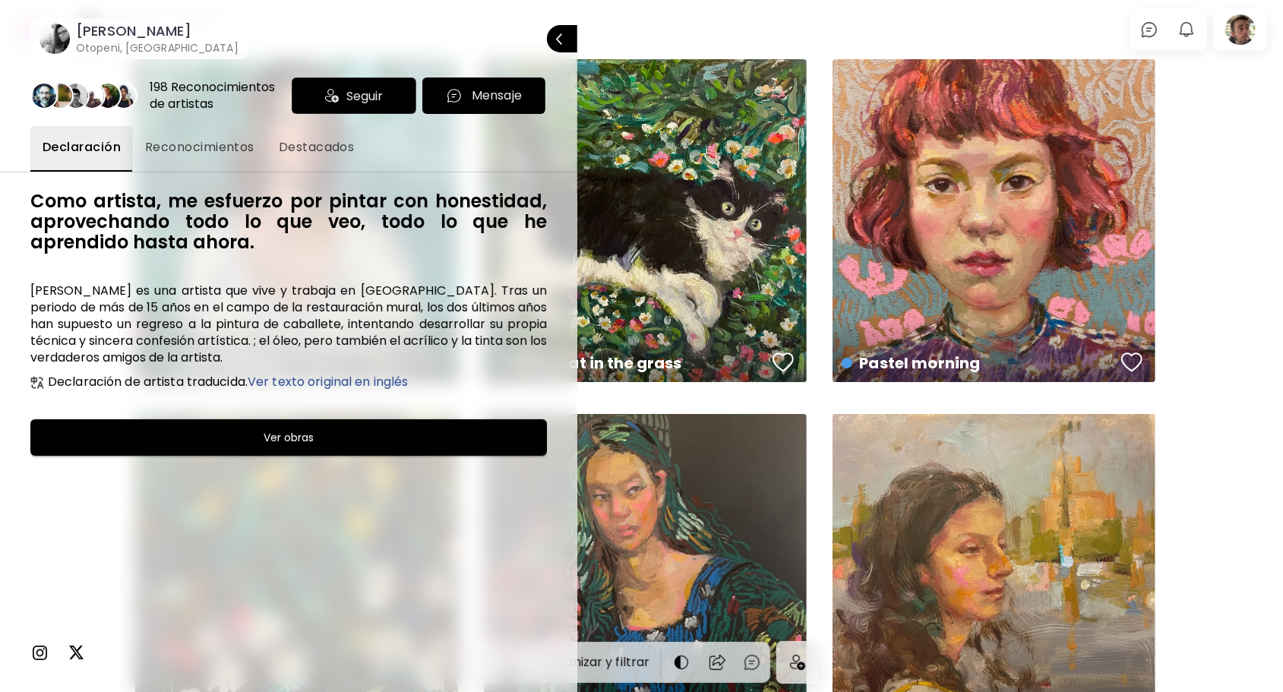
click at [41, 652] on img at bounding box center [39, 653] width 18 height 18
click at [1240, 85] on div at bounding box center [641, 346] width 1283 height 692
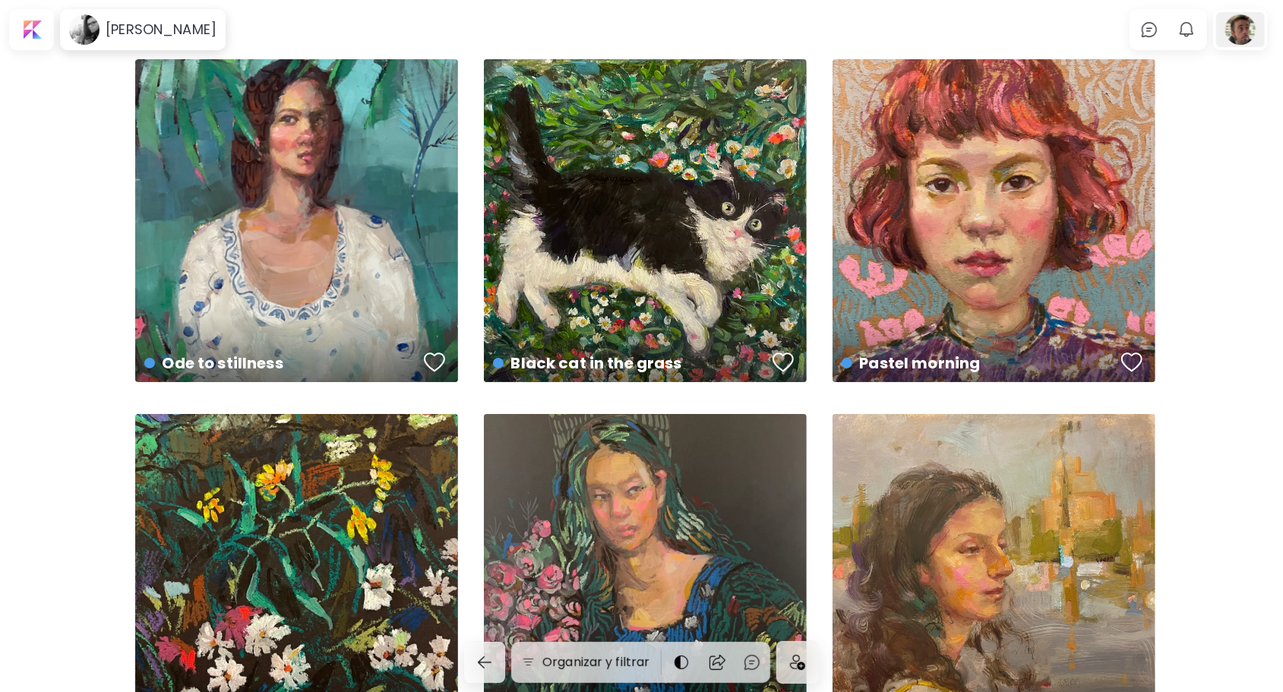
click at [1248, 29] on div at bounding box center [1240, 29] width 49 height 35
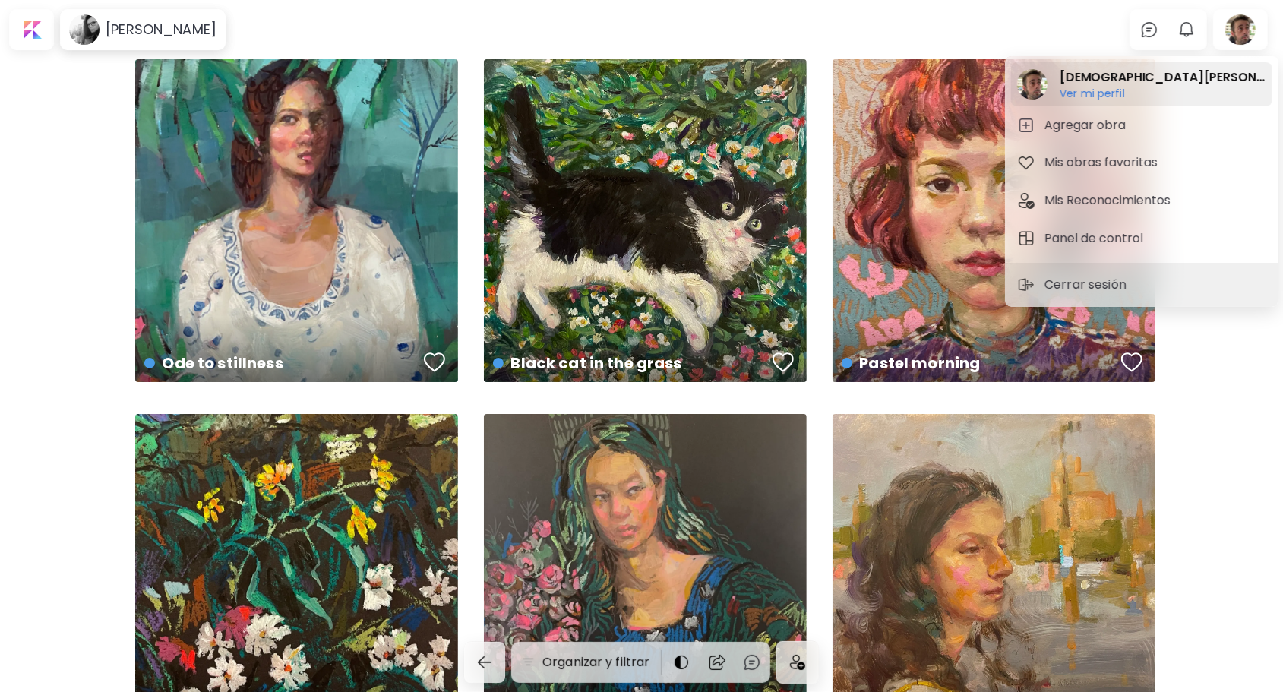
click at [1099, 81] on h2 "[DEMOGRAPHIC_DATA][PERSON_NAME]" at bounding box center [1163, 77] width 207 height 18
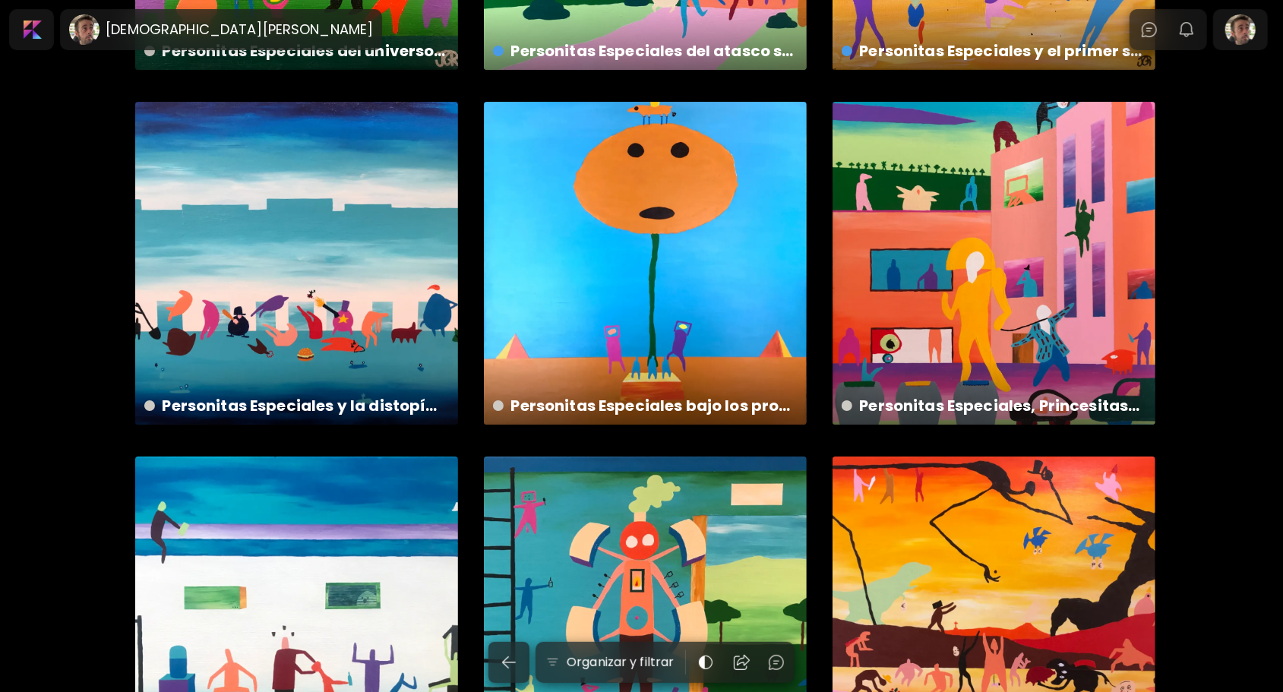
scroll to position [3624, 0]
